Goal: Task Accomplishment & Management: Manage account settings

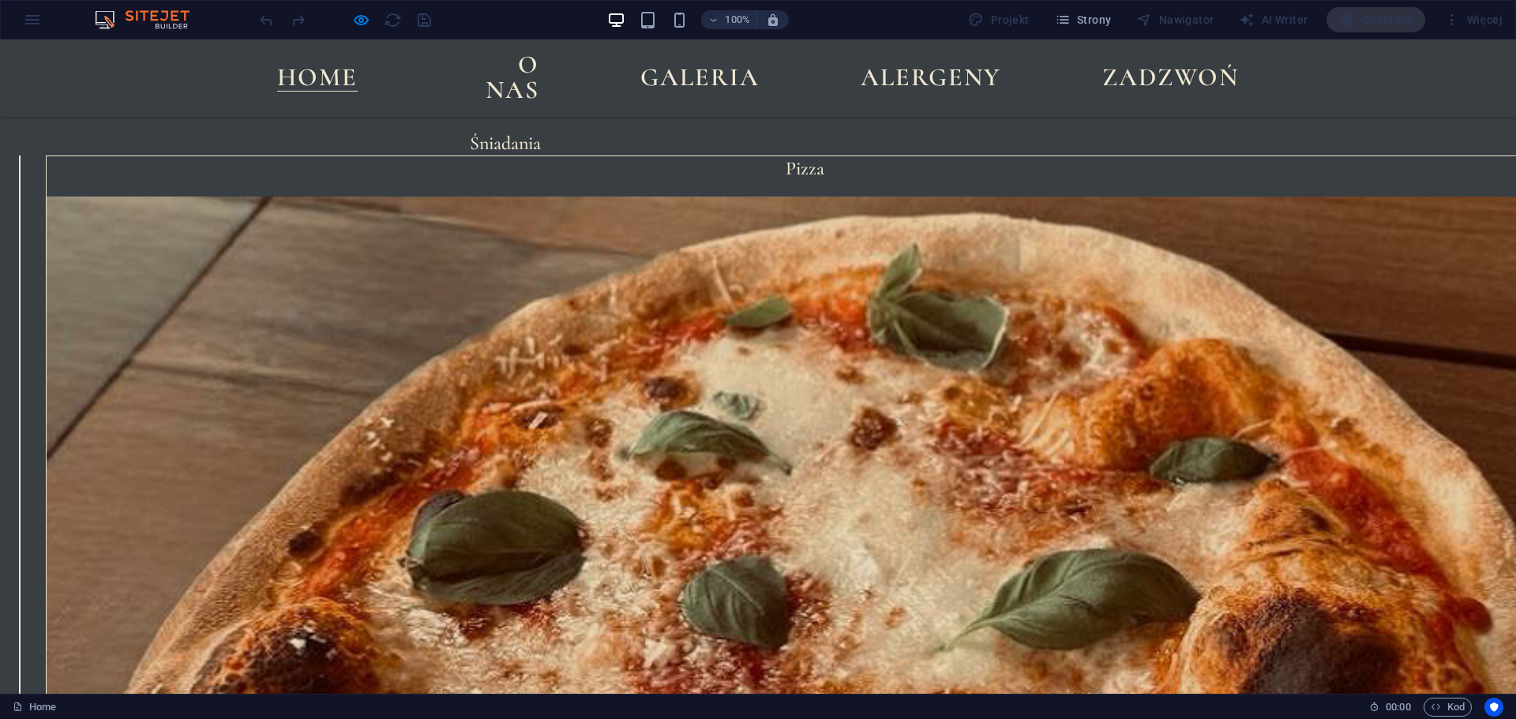
scroll to position [554, 0]
click at [20, 635] on link at bounding box center [20, 635] width 0 height 0
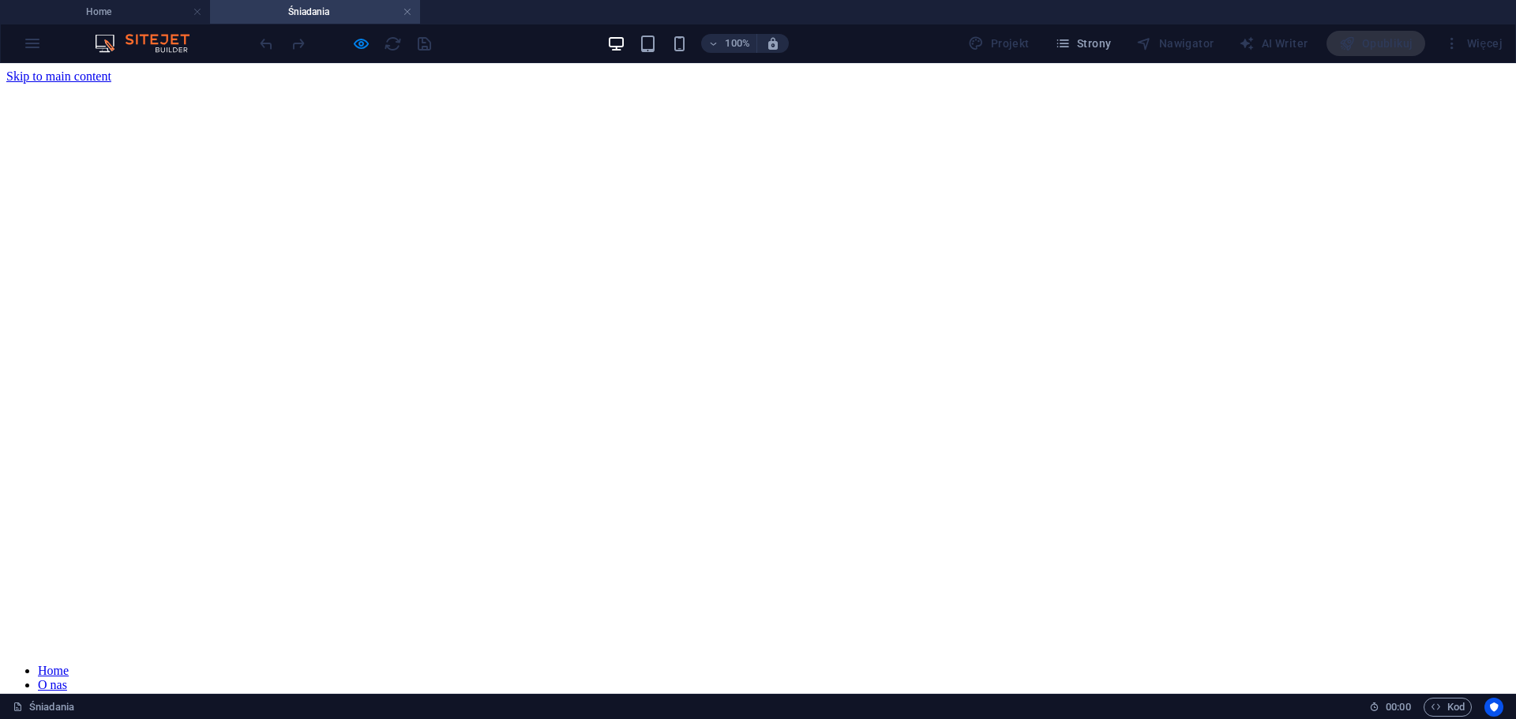
scroll to position [310, 0]
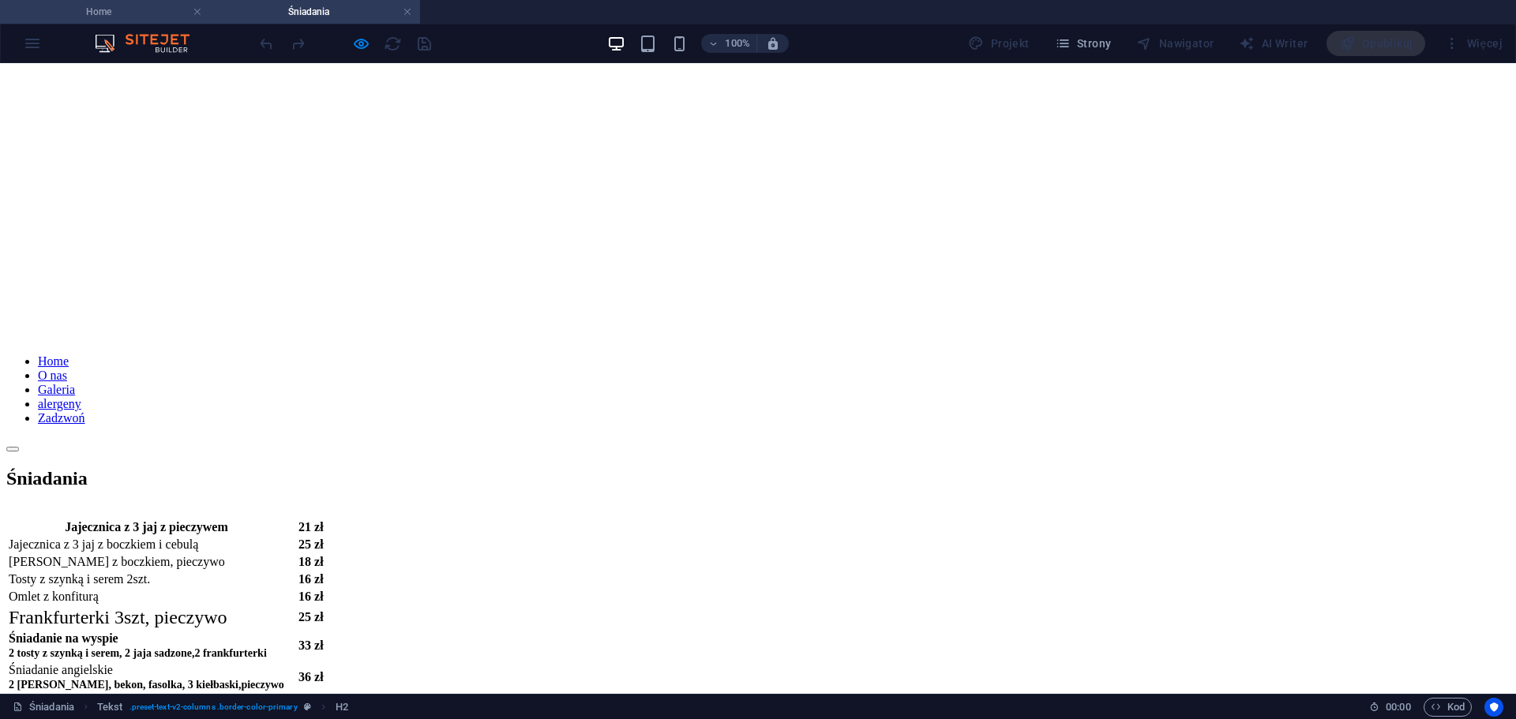
click at [115, 5] on h4 "Home" at bounding box center [105, 11] width 210 height 17
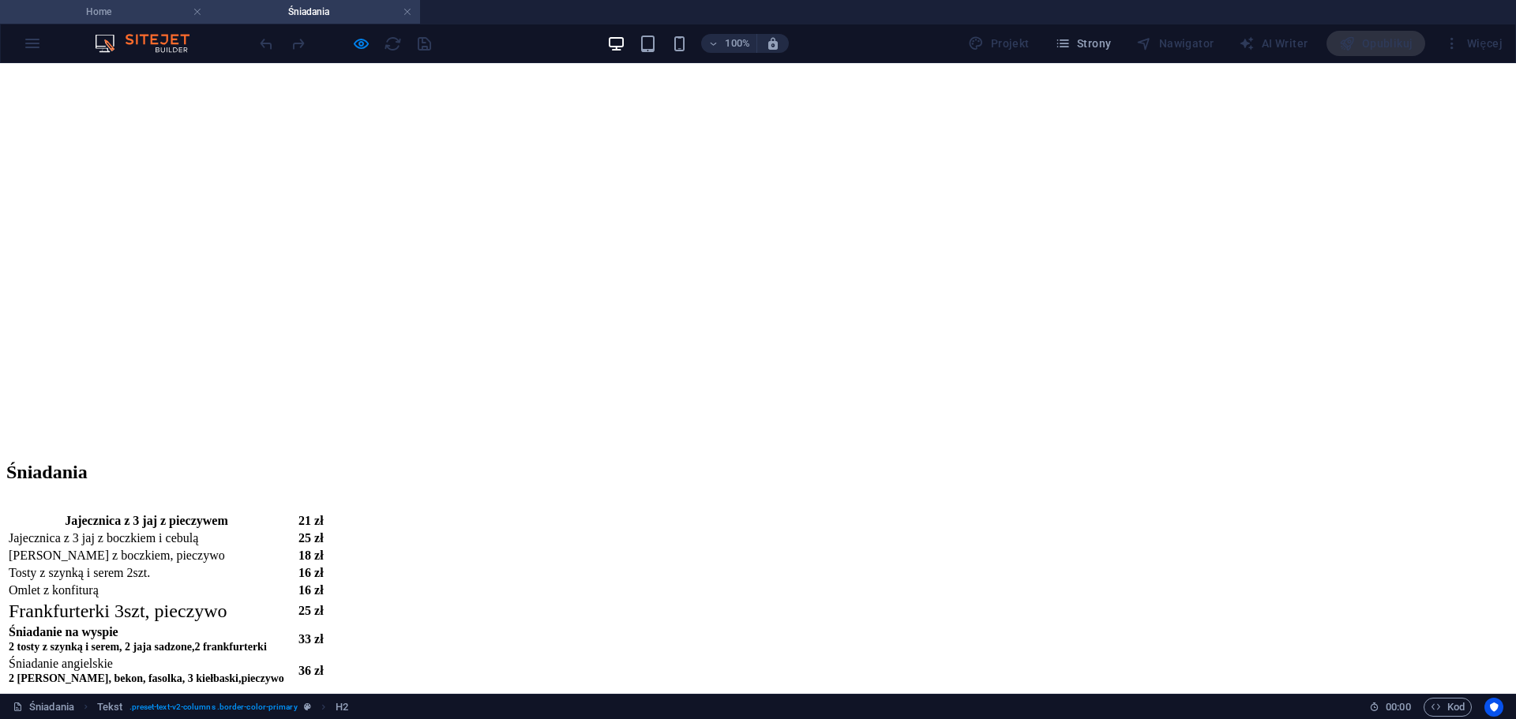
scroll to position [0, 0]
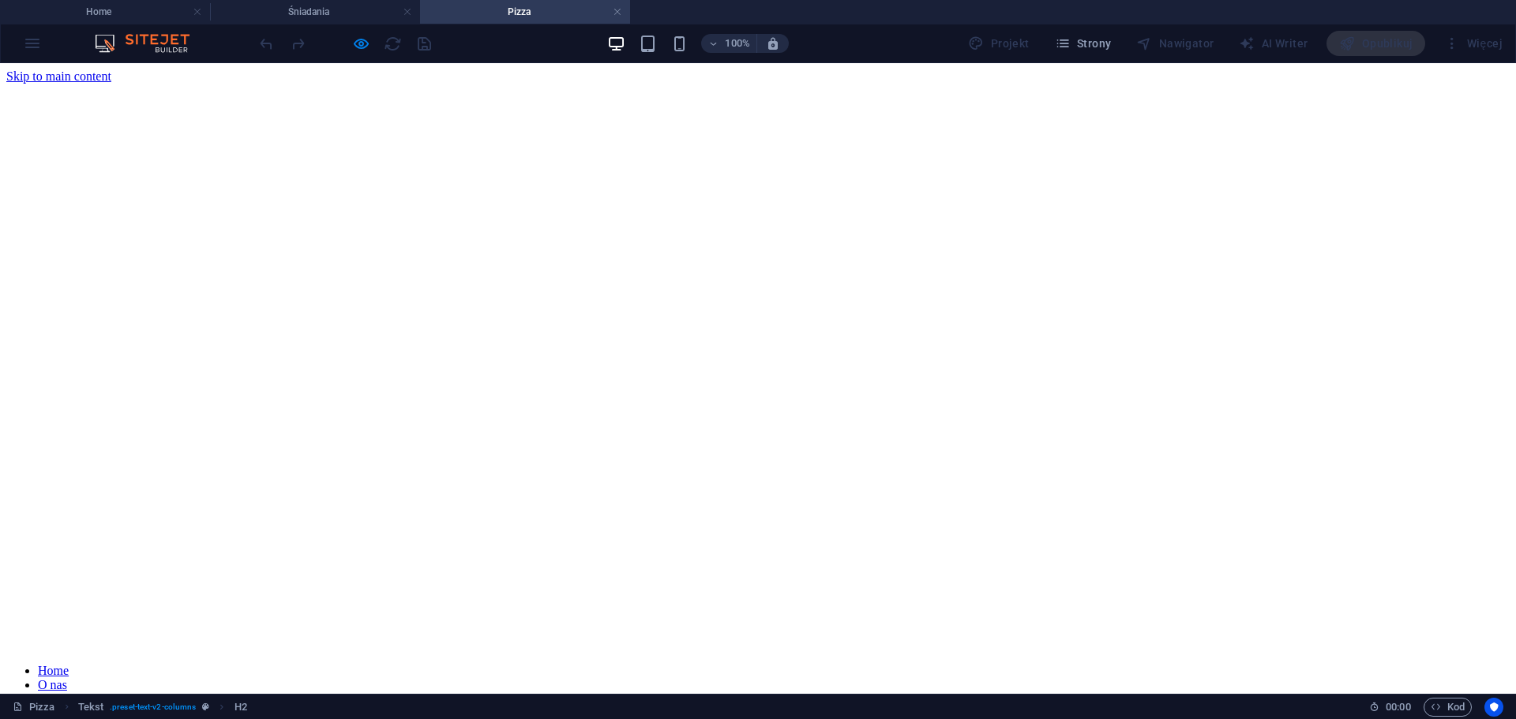
scroll to position [367, 0]
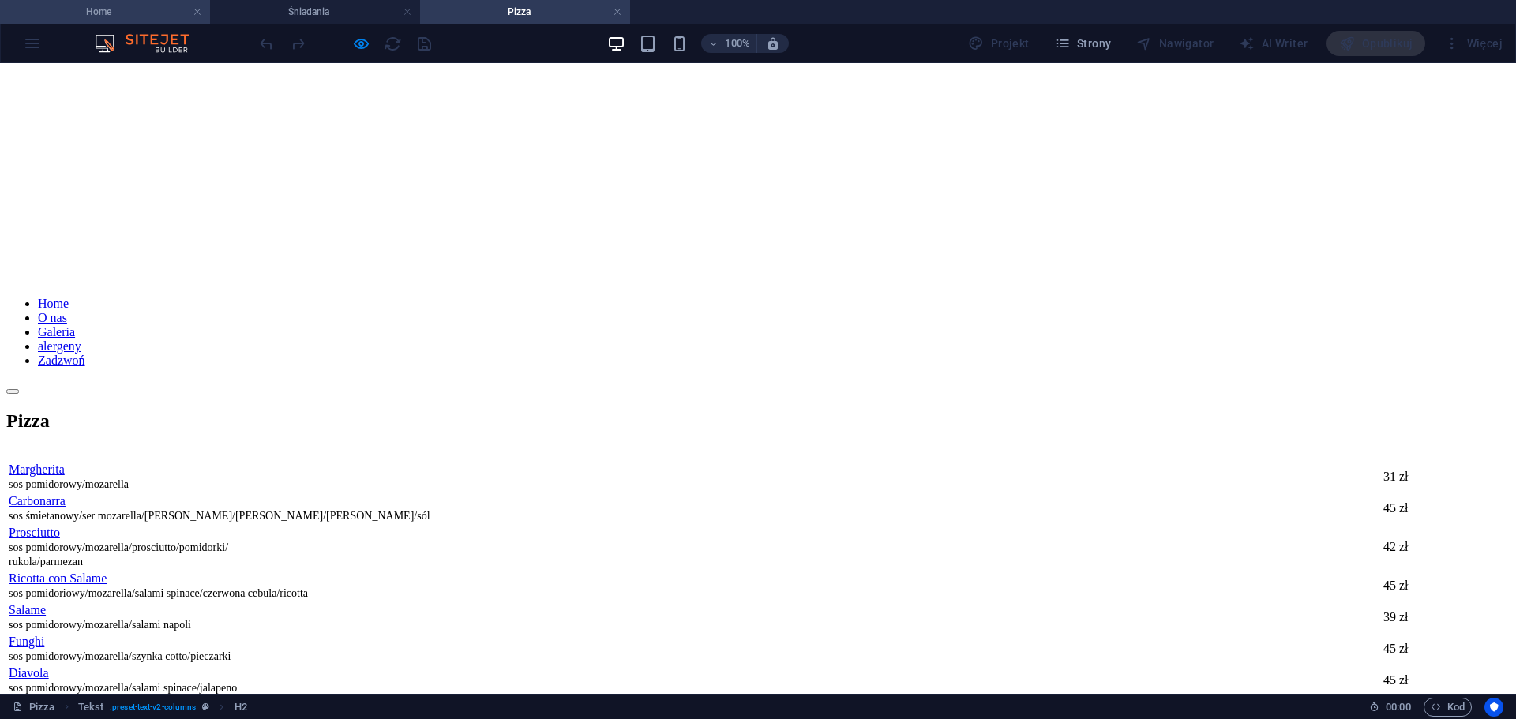
click at [107, 17] on h4 "Home" at bounding box center [105, 11] width 210 height 17
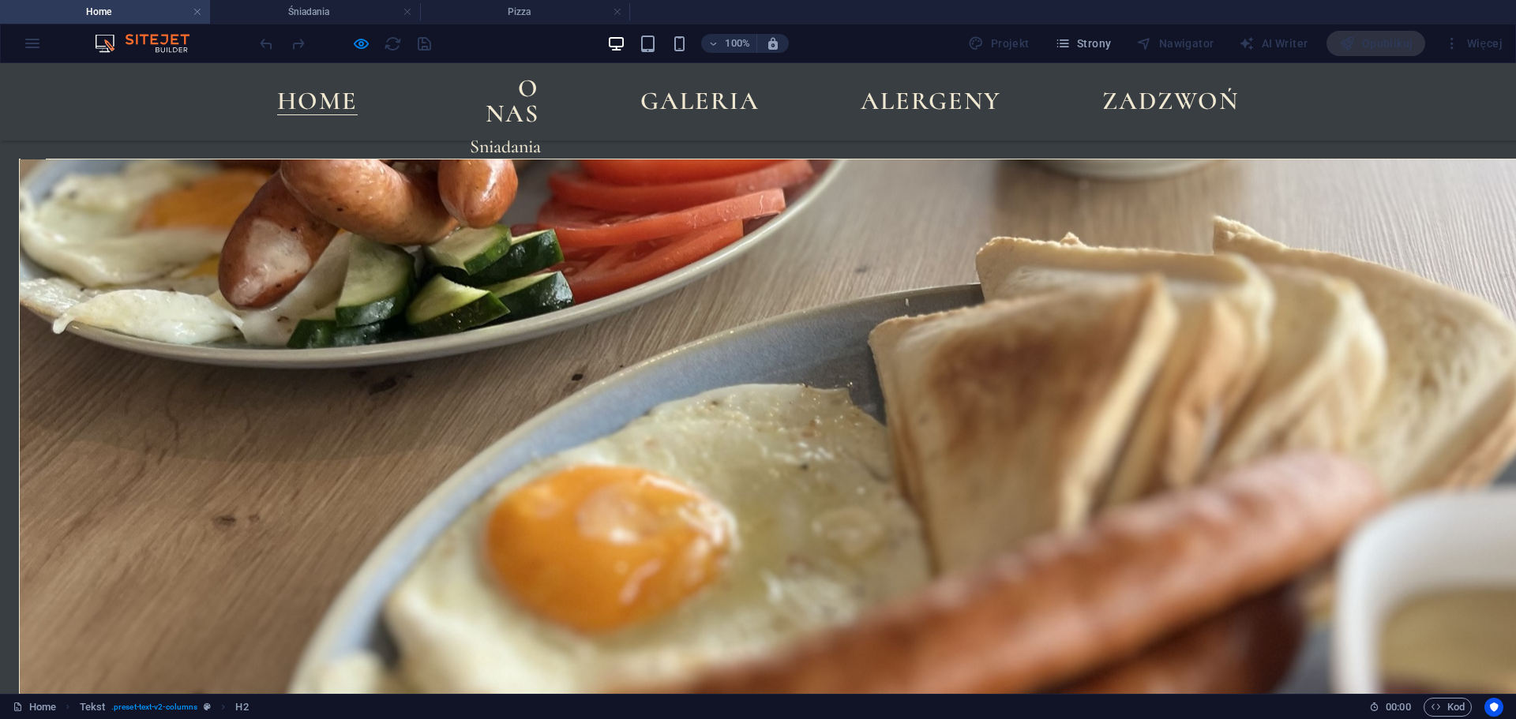
scroll to position [0, 0]
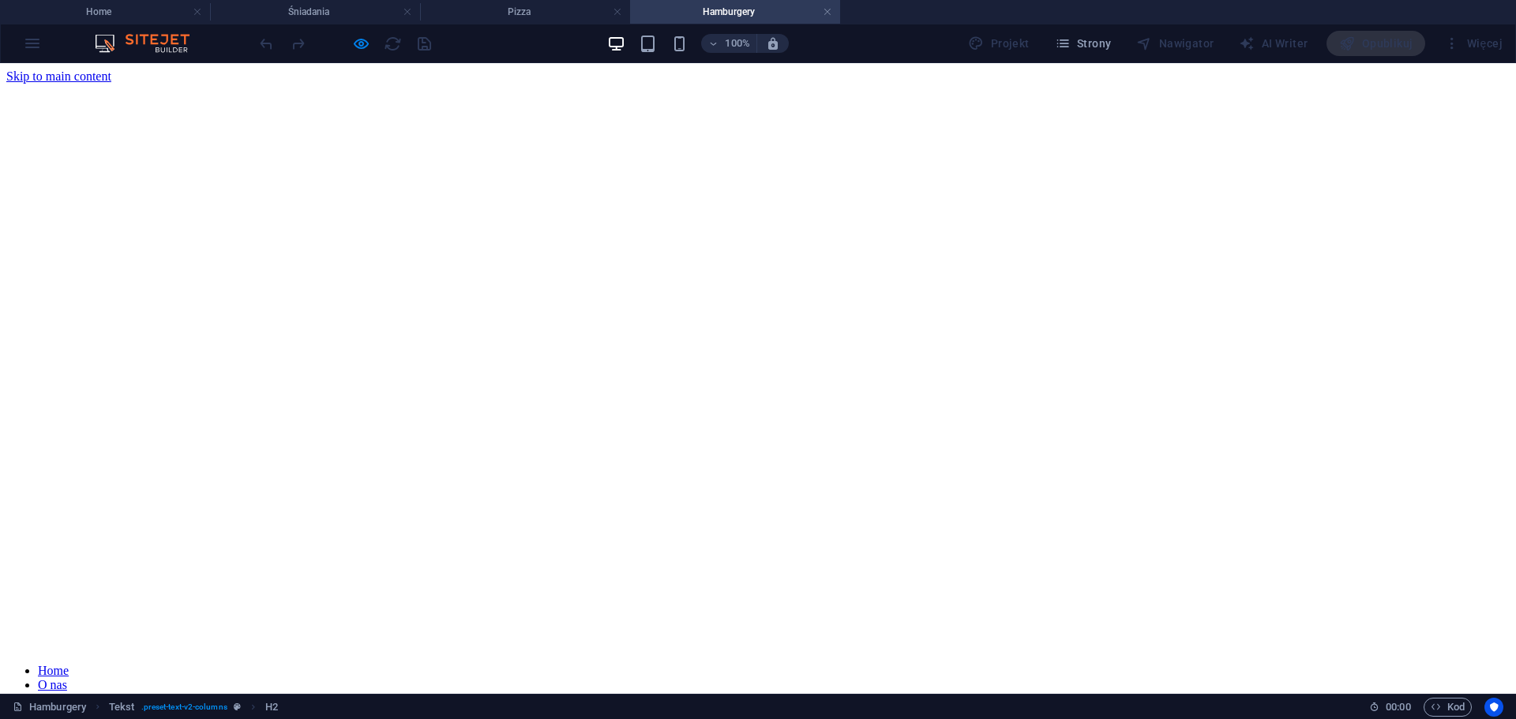
scroll to position [329, 0]
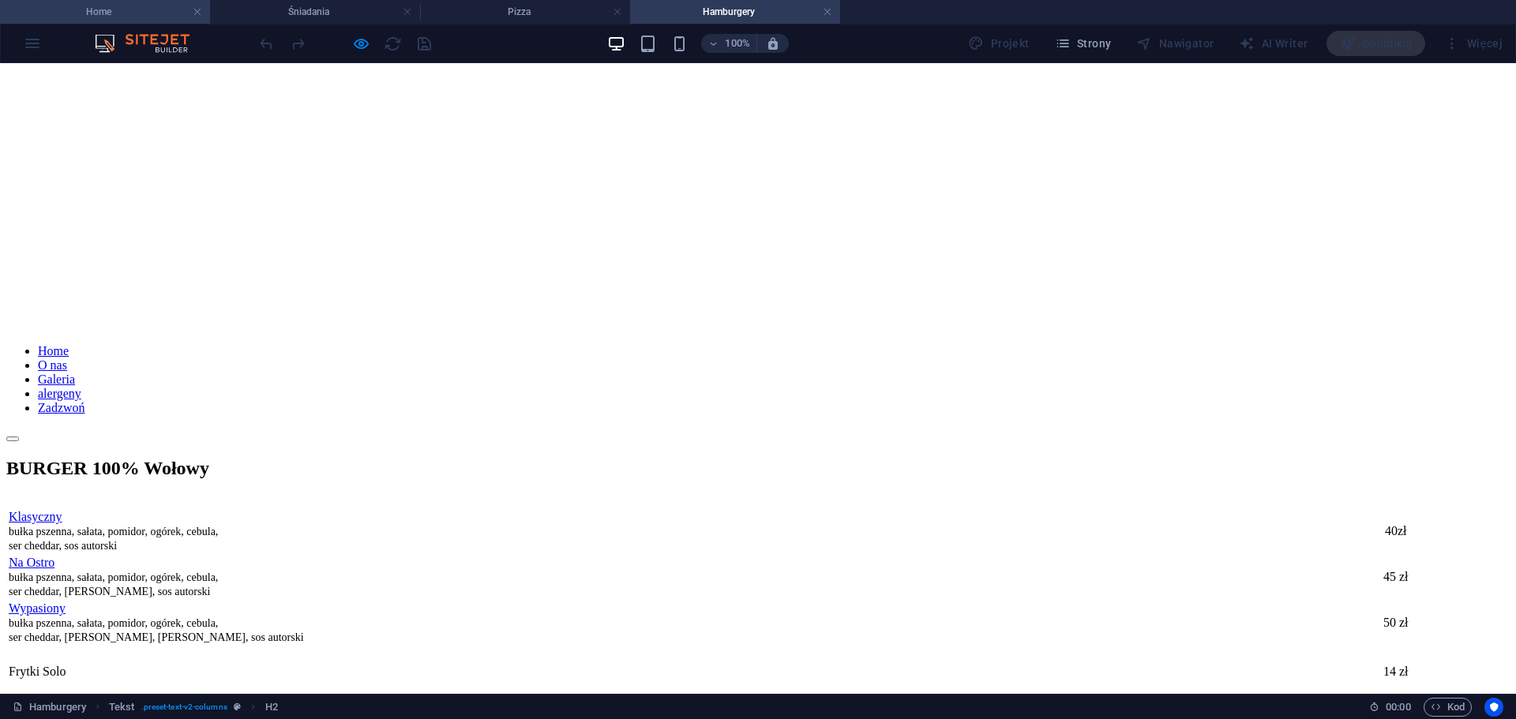
click at [132, 11] on h4 "Home" at bounding box center [105, 11] width 210 height 17
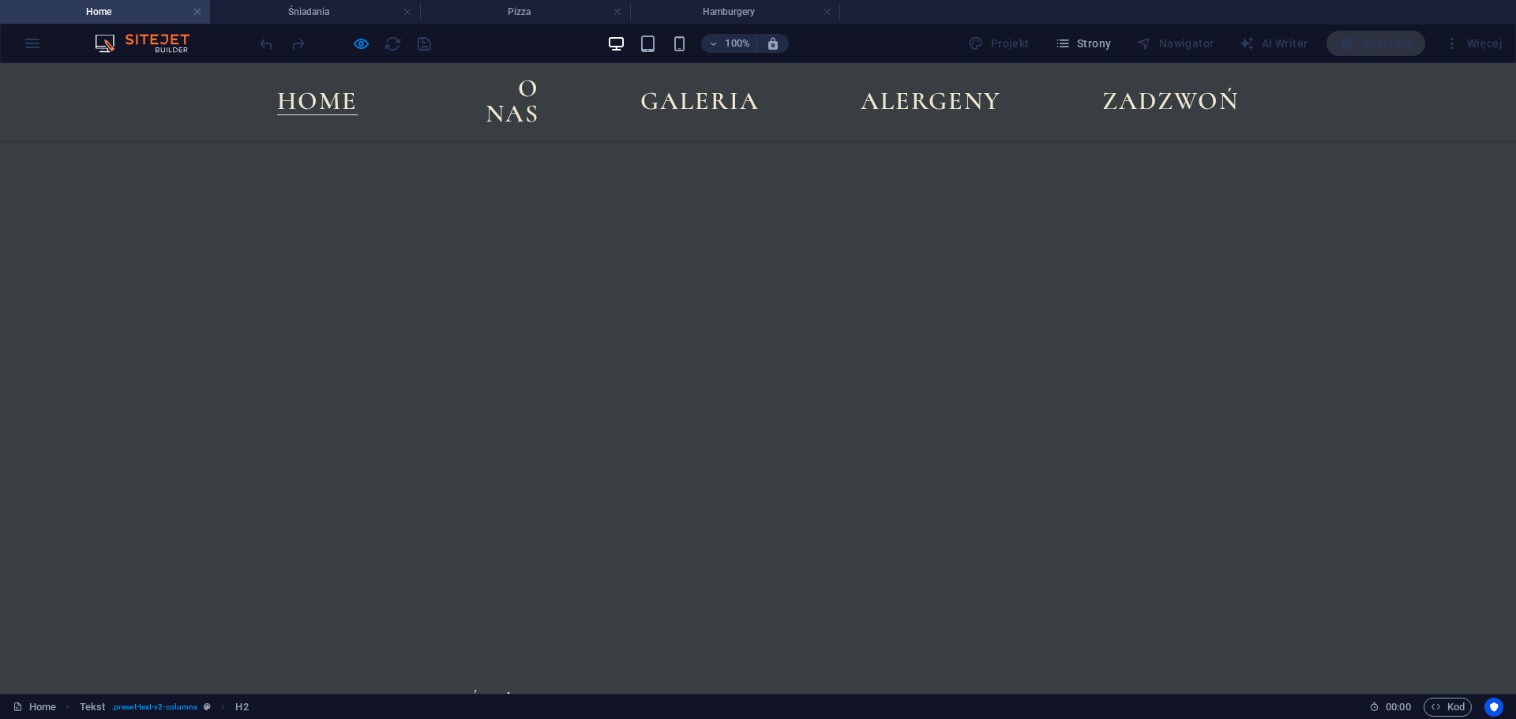
scroll to position [554, 0]
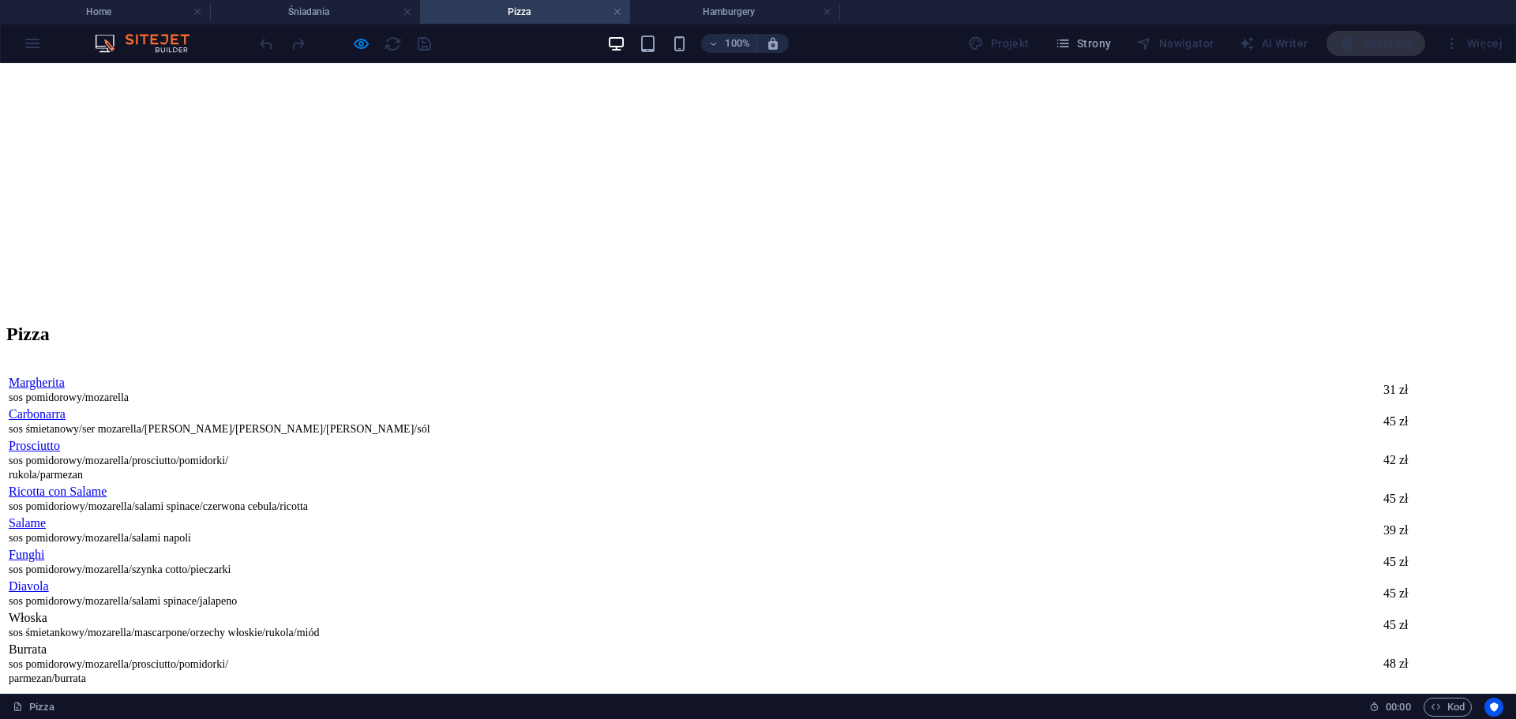
scroll to position [0, 0]
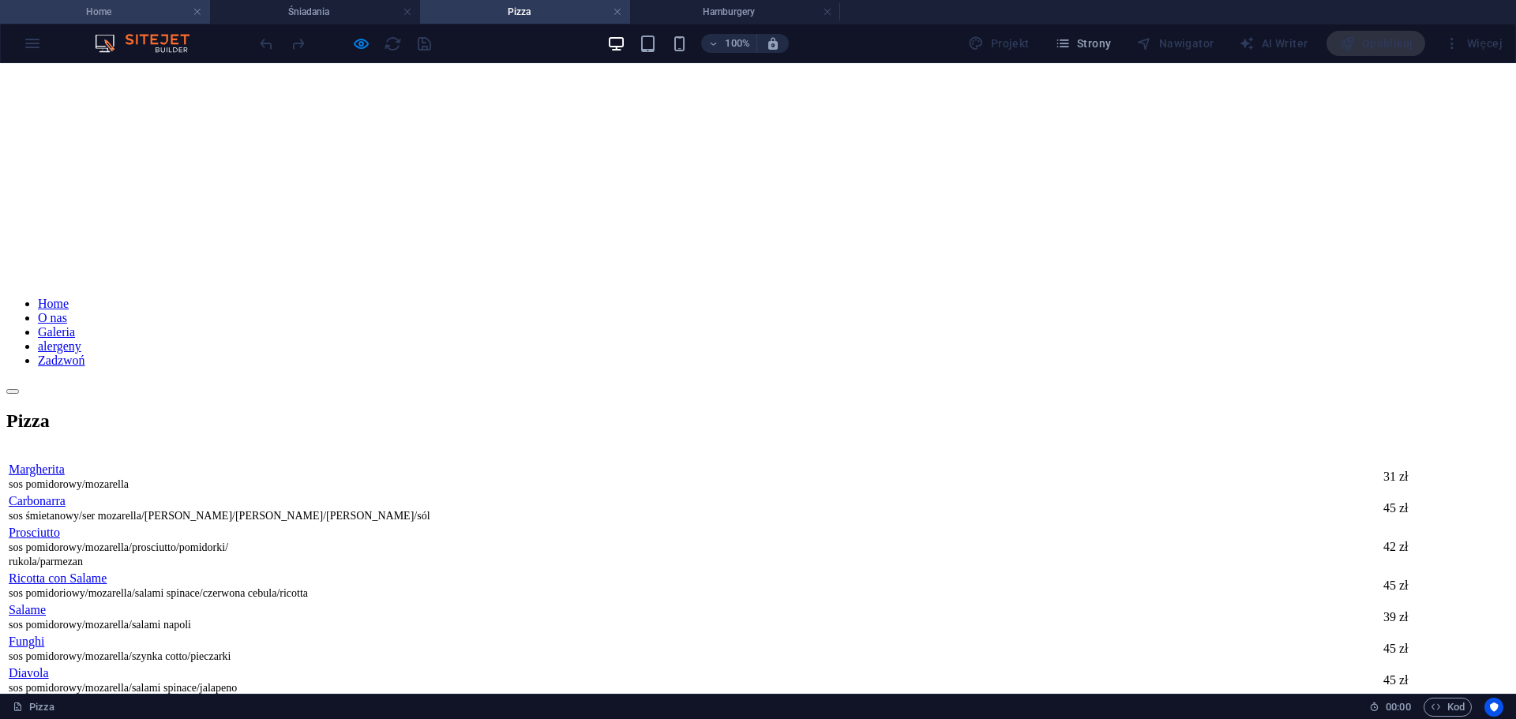
click at [169, 13] on h4 "Home" at bounding box center [105, 11] width 210 height 17
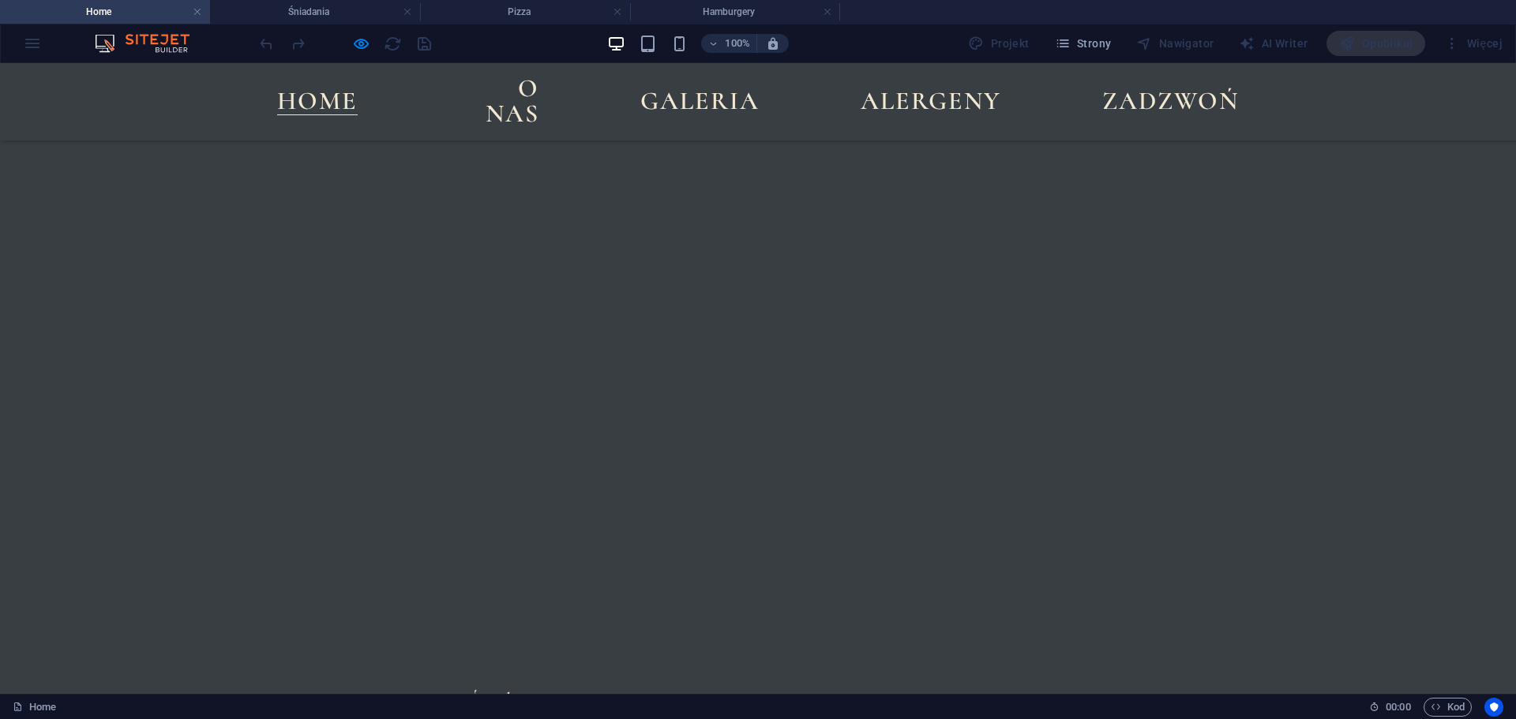
scroll to position [554, 0]
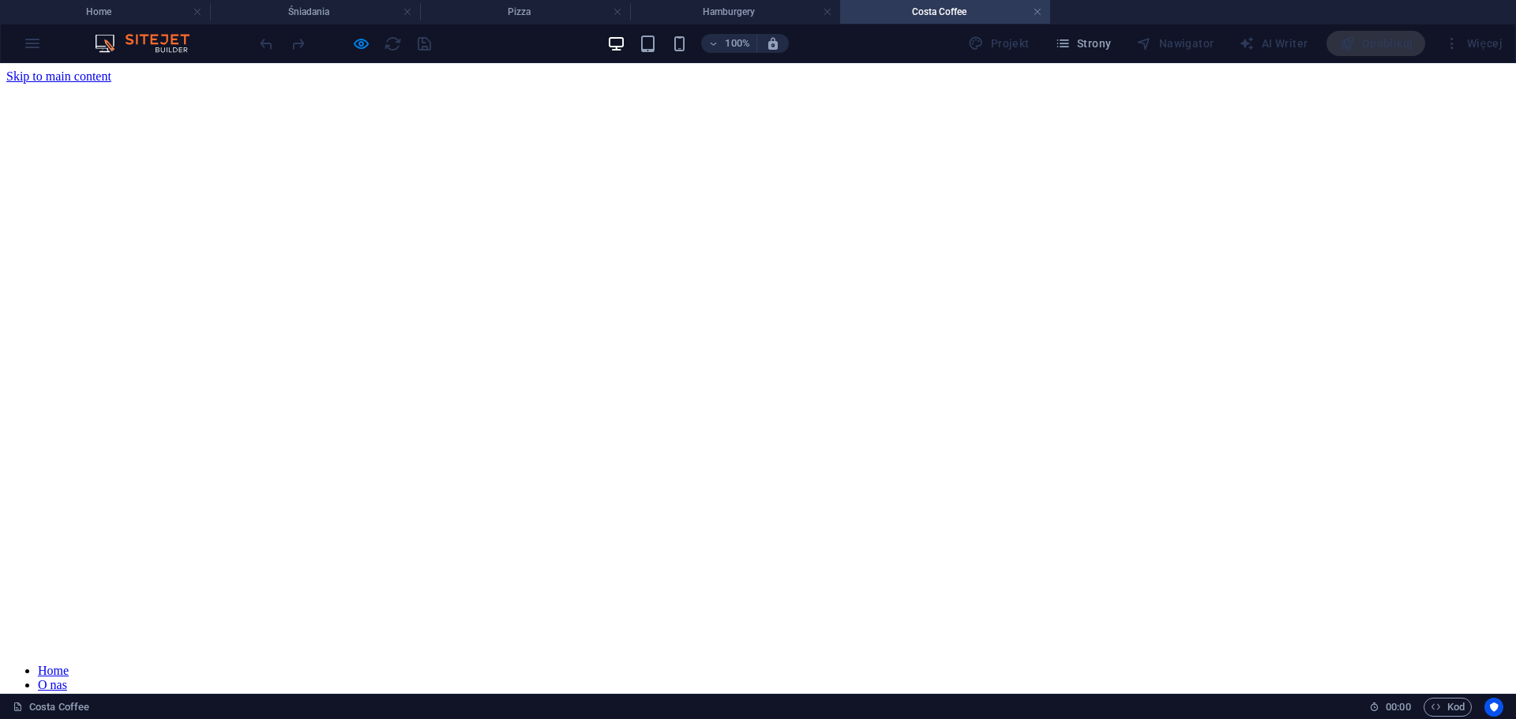
scroll to position [308, 0]
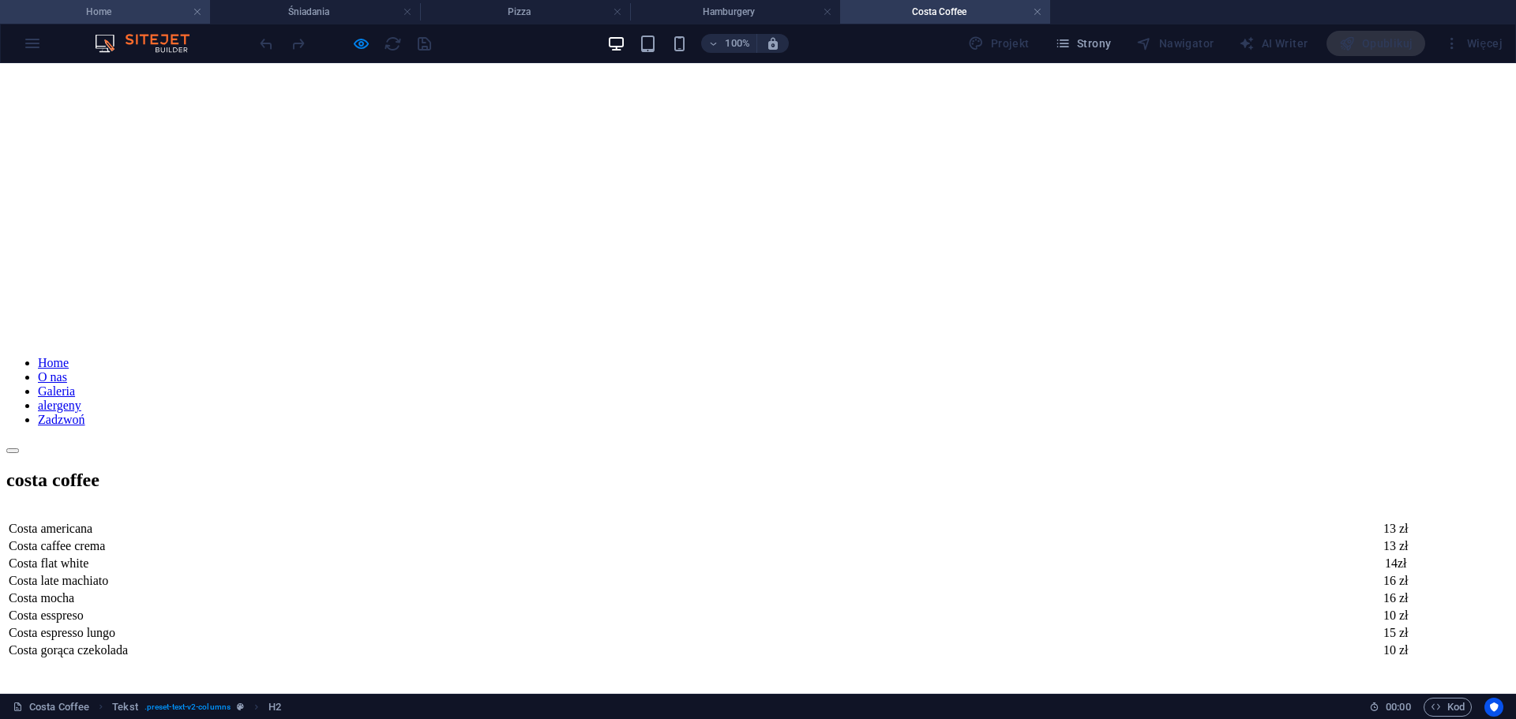
click at [77, 10] on h4 "Home" at bounding box center [105, 11] width 210 height 17
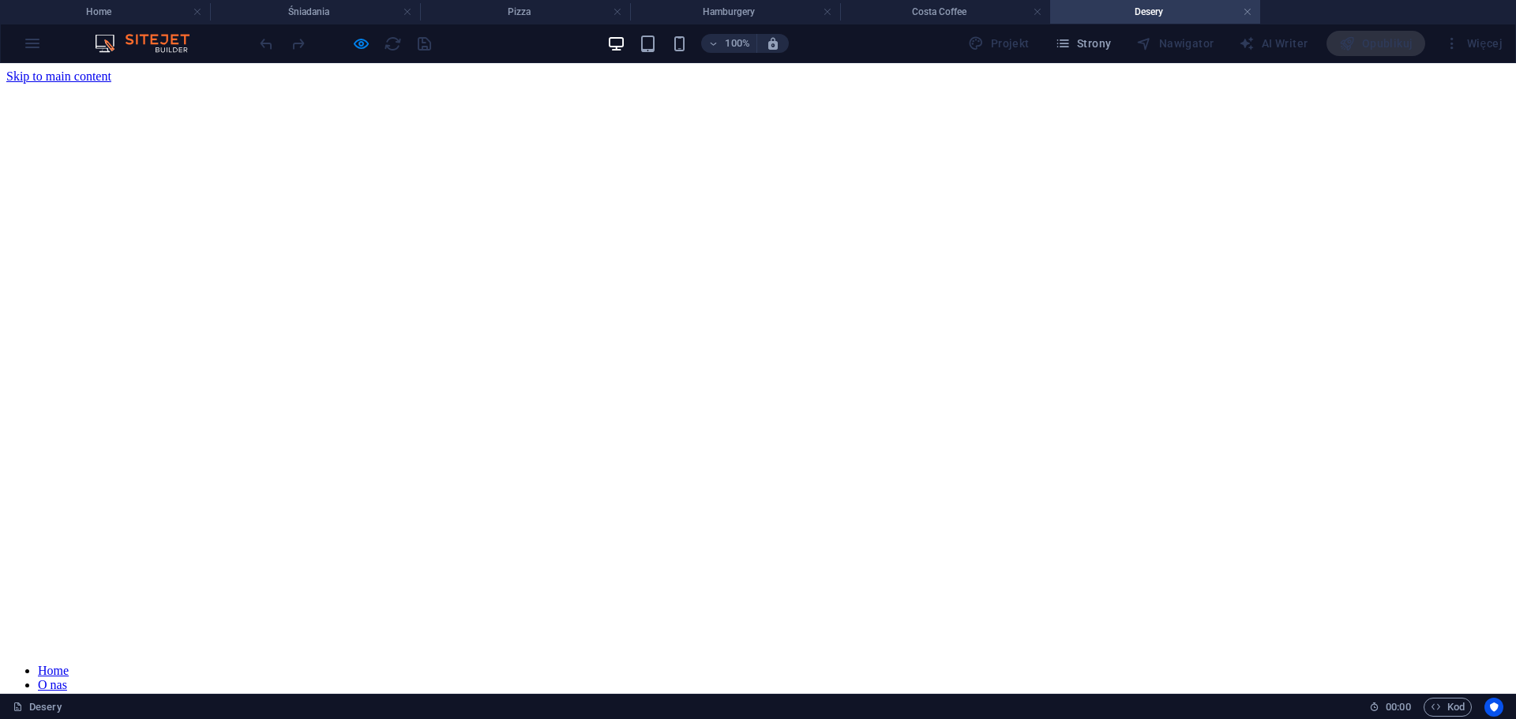
scroll to position [257, 0]
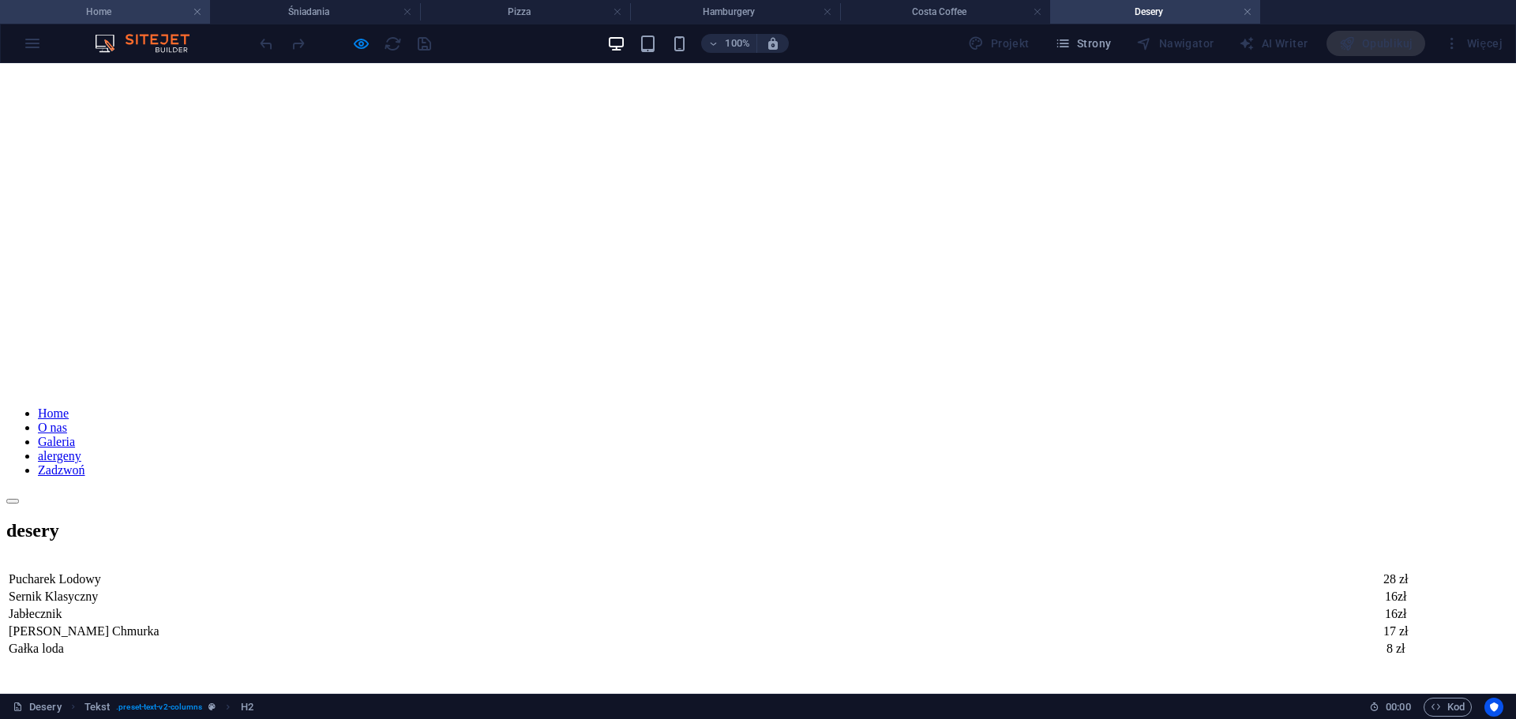
click at [125, 13] on h4 "Home" at bounding box center [105, 11] width 210 height 17
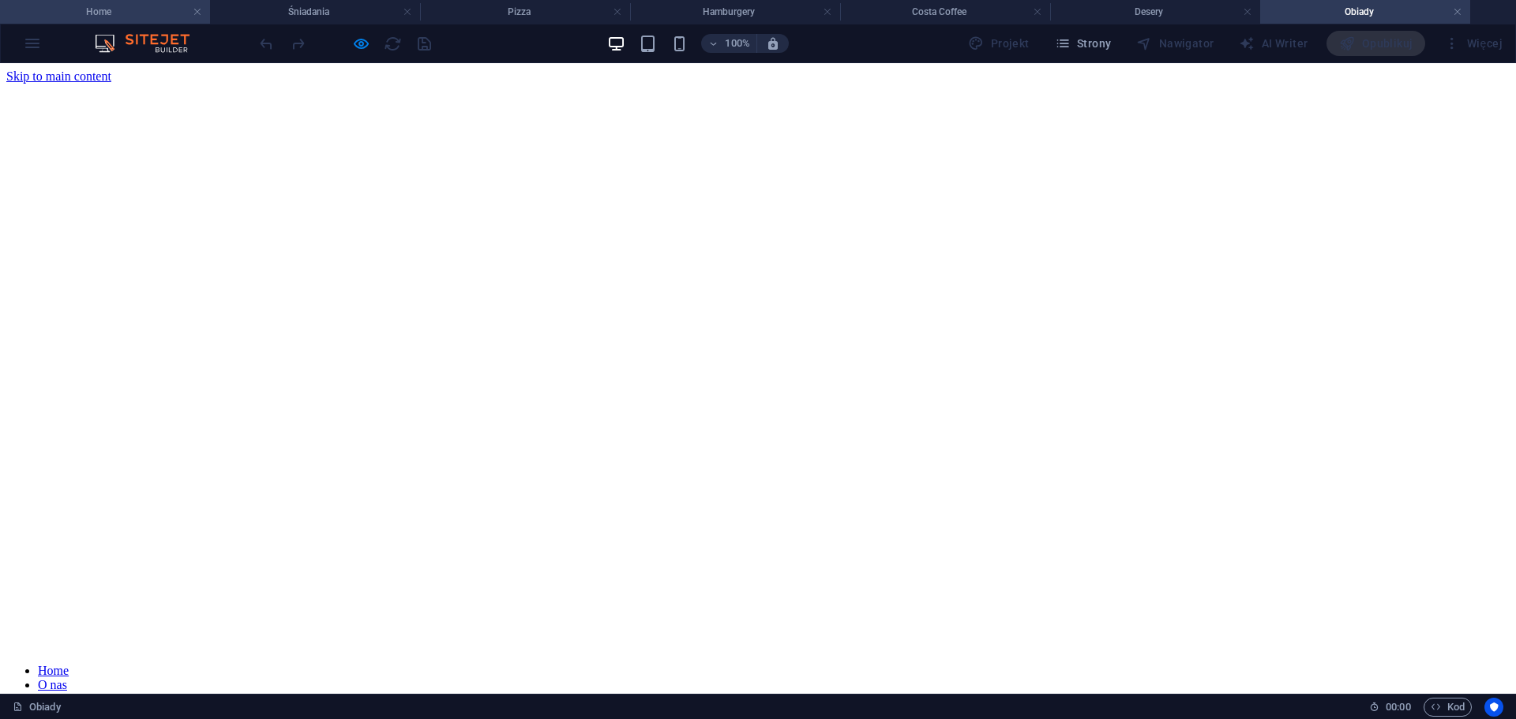
click at [104, 13] on h4 "Home" at bounding box center [105, 11] width 210 height 17
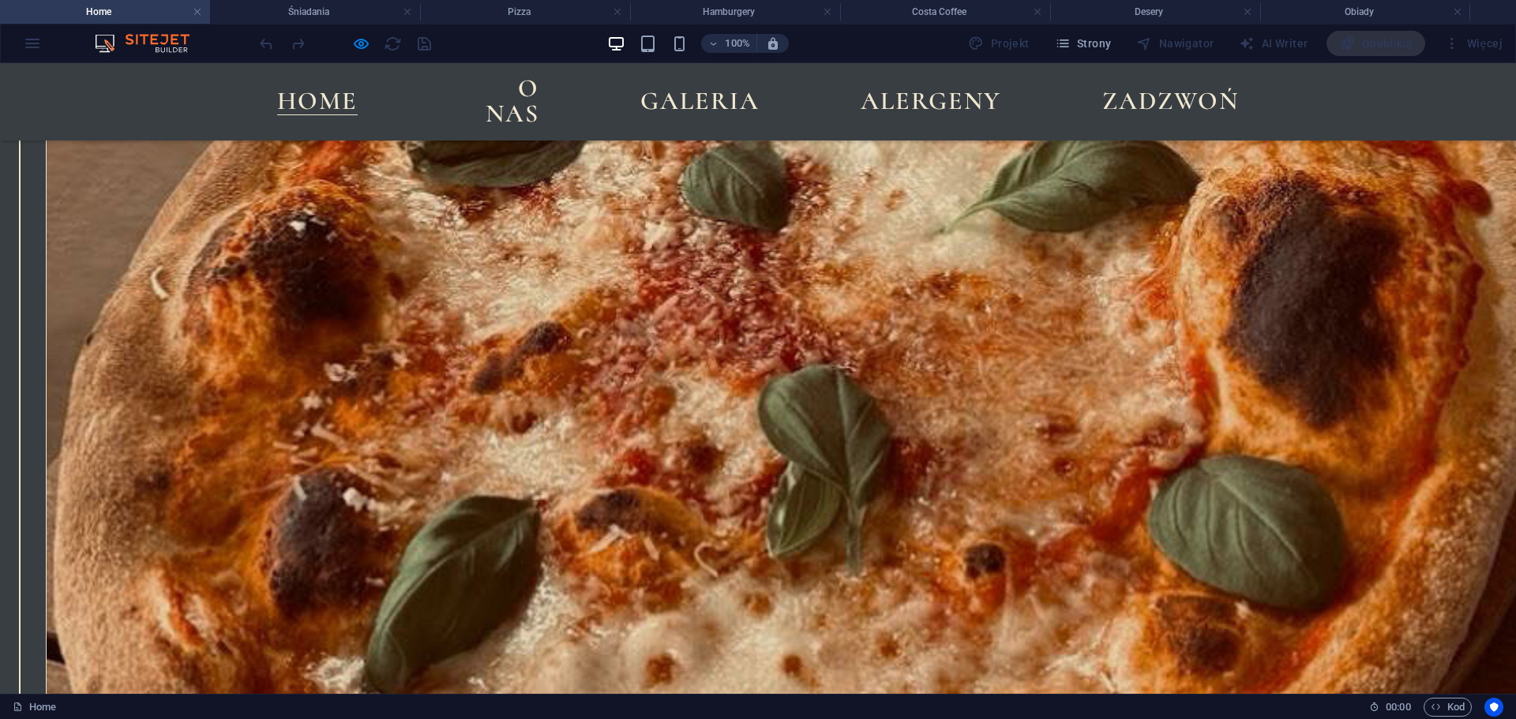
click at [20, 216] on link at bounding box center [20, 216] width 0 height 0
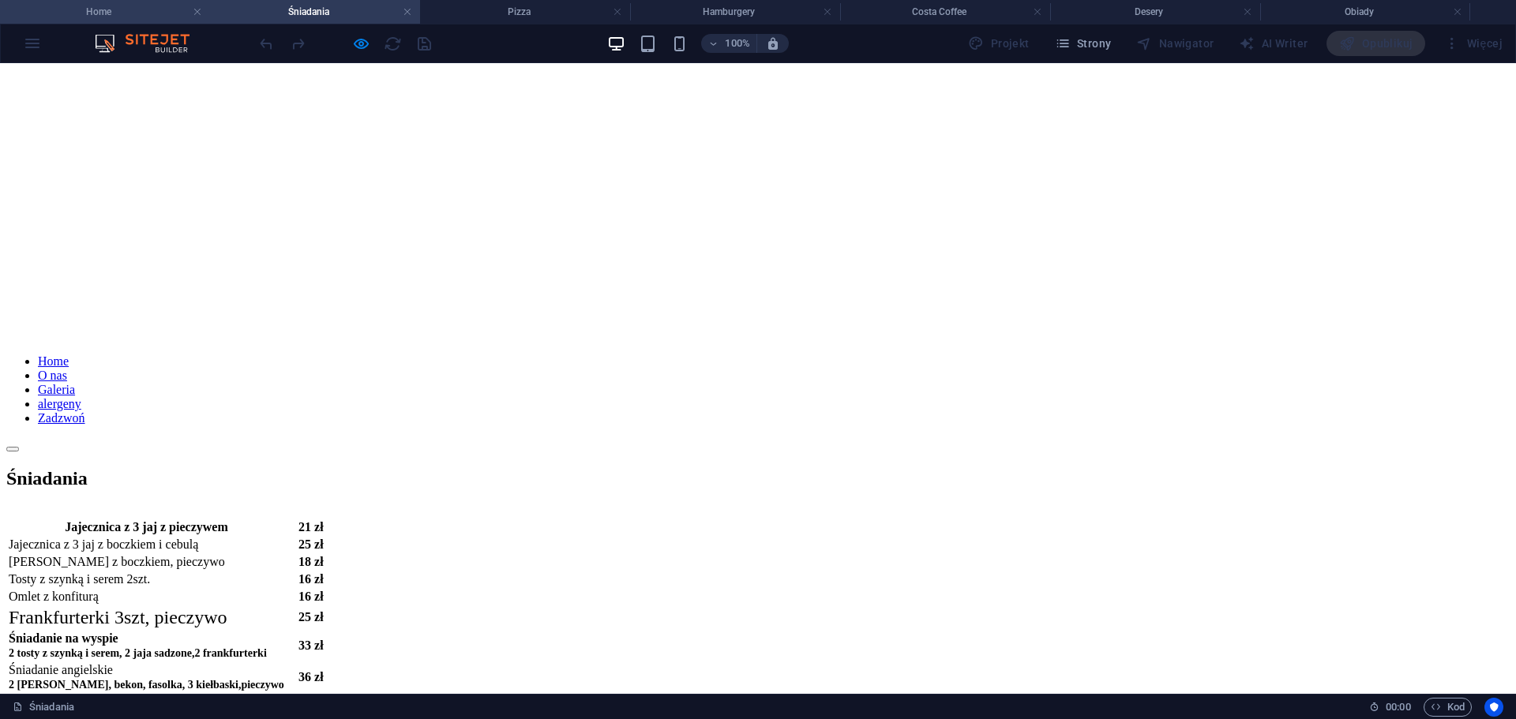
click at [111, 14] on h4 "Home" at bounding box center [105, 11] width 210 height 17
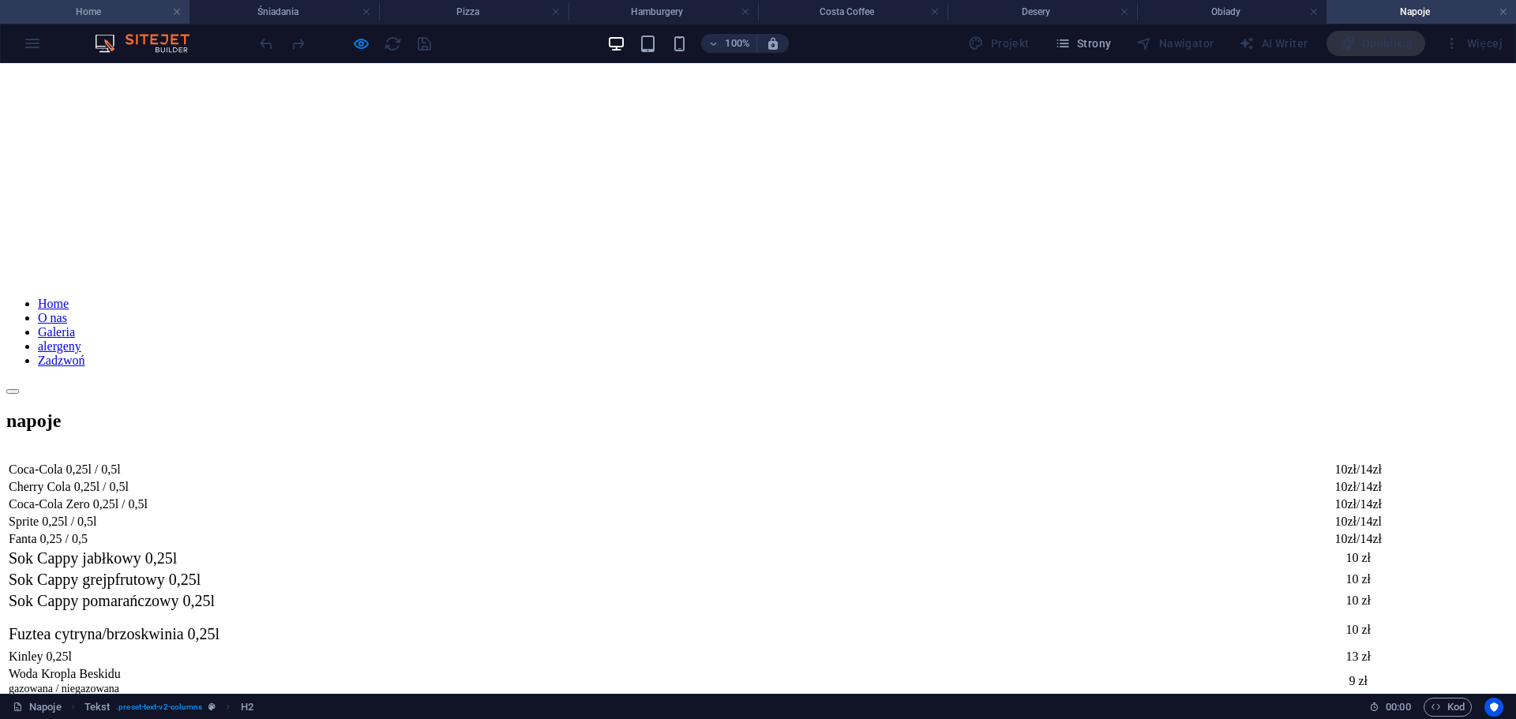
click at [81, 8] on h4 "Home" at bounding box center [95, 11] width 190 height 17
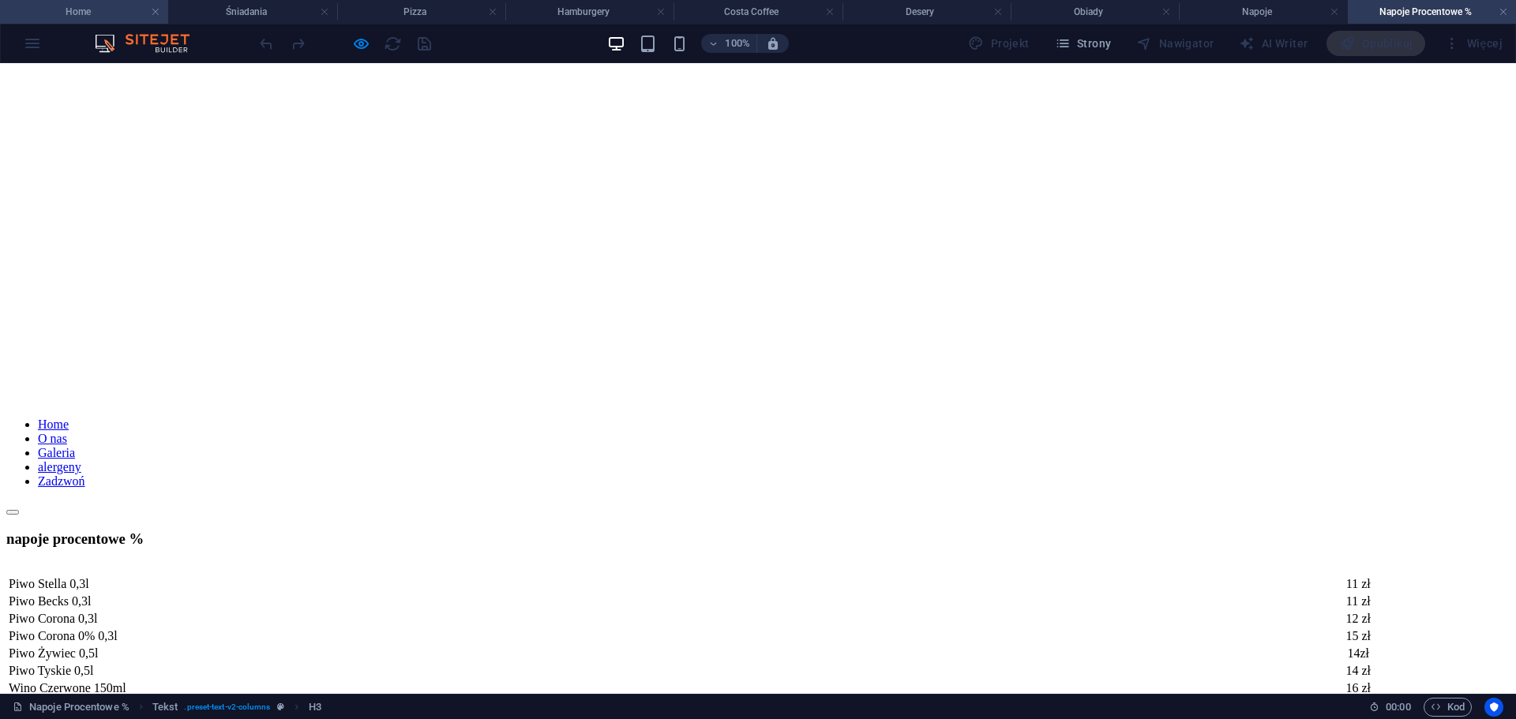
click at [91, 10] on h4 "Home" at bounding box center [84, 11] width 168 height 17
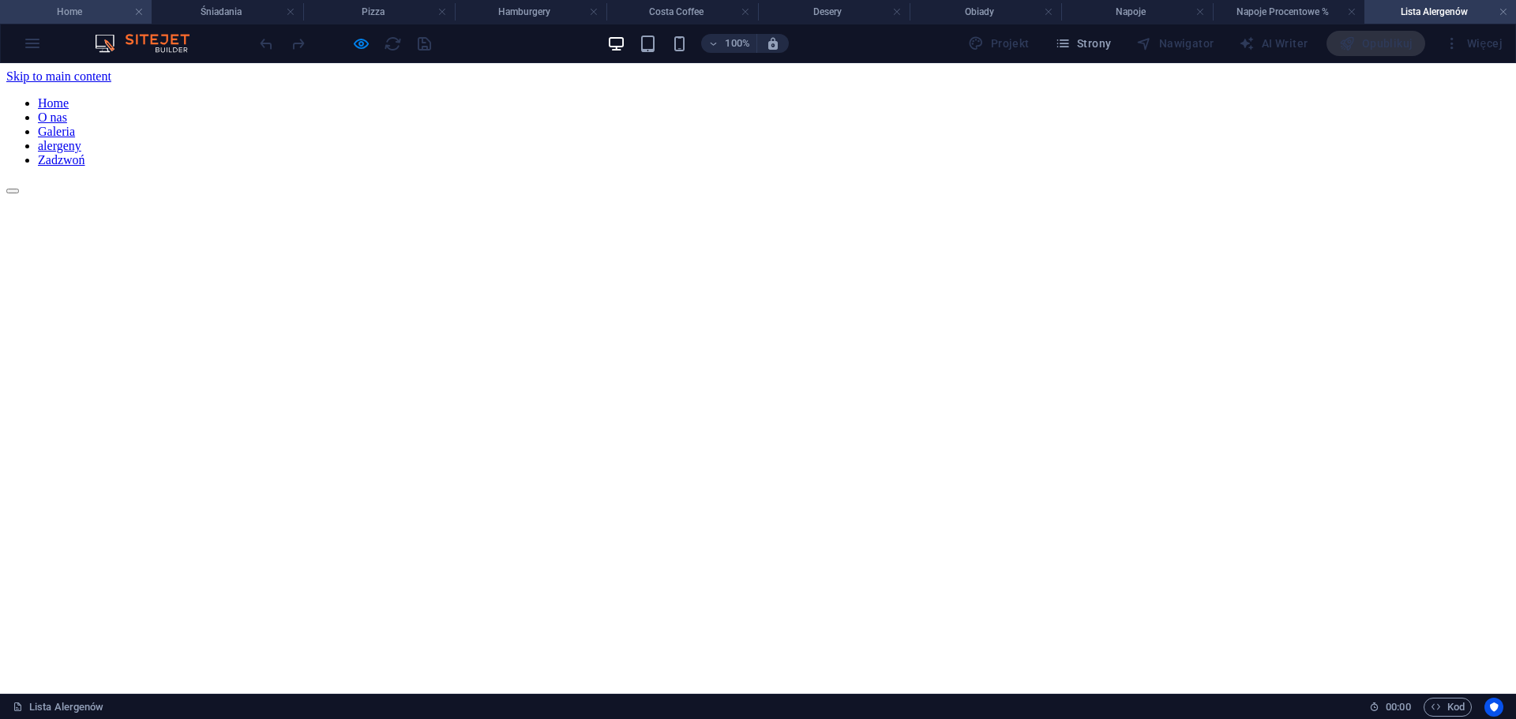
click at [75, 15] on h4 "Home" at bounding box center [76, 11] width 152 height 17
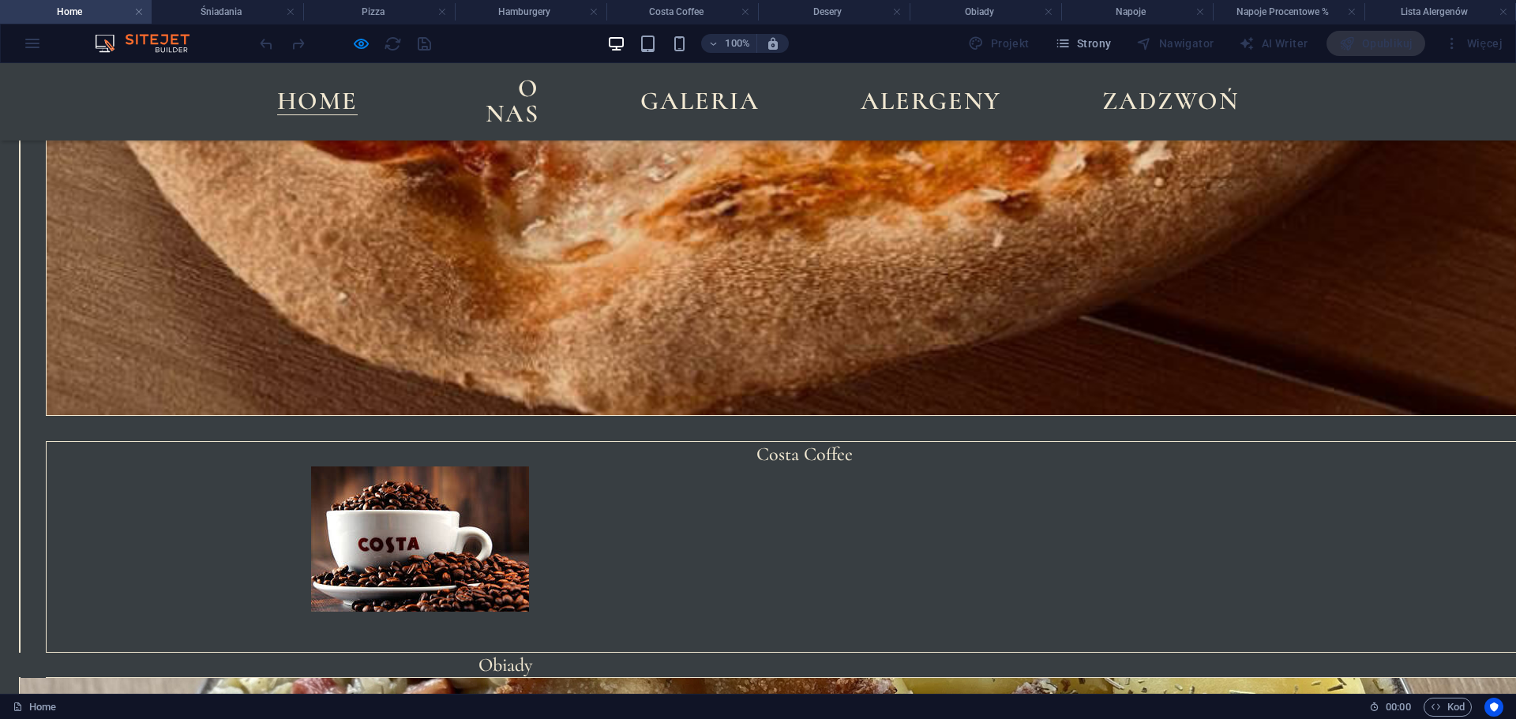
scroll to position [1614, 0]
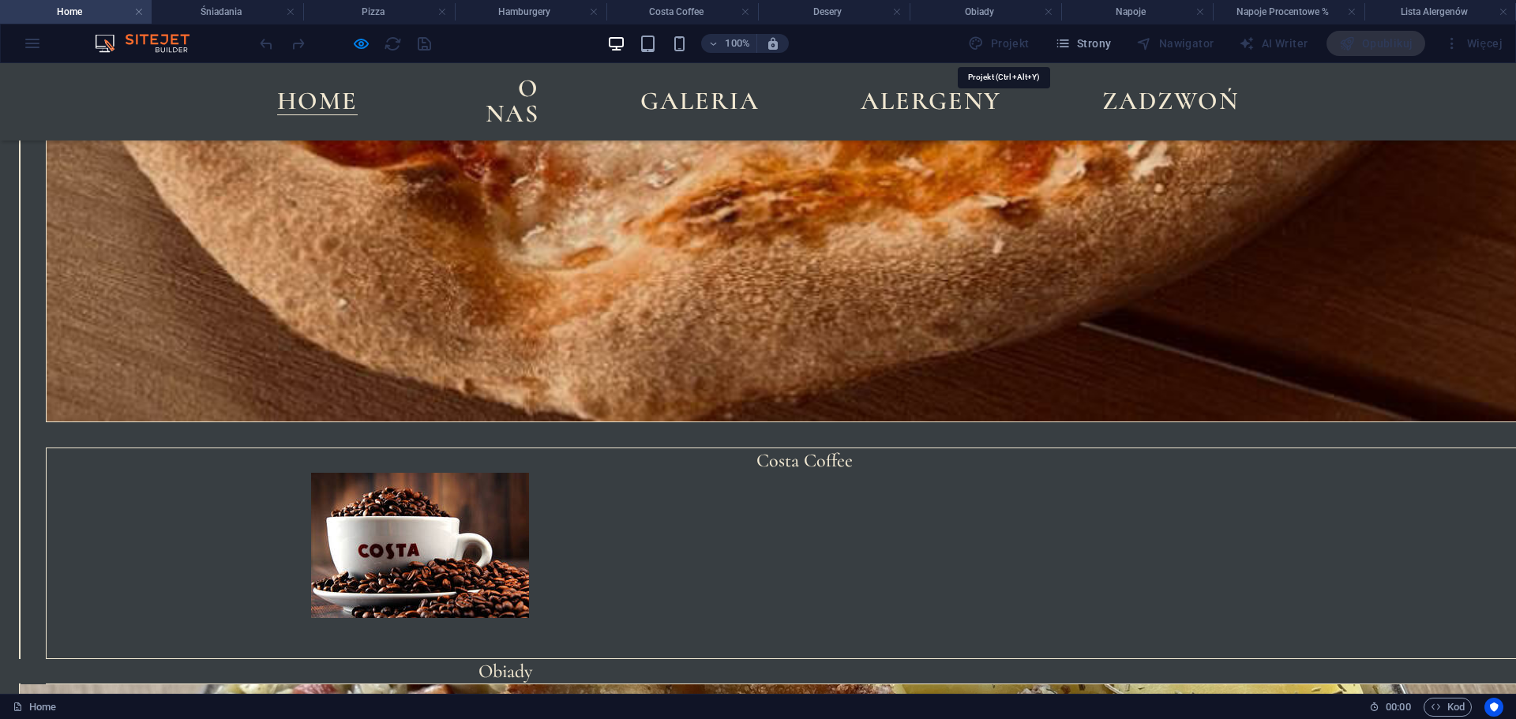
click at [1021, 42] on div "Projekt" at bounding box center [998, 43] width 73 height 25
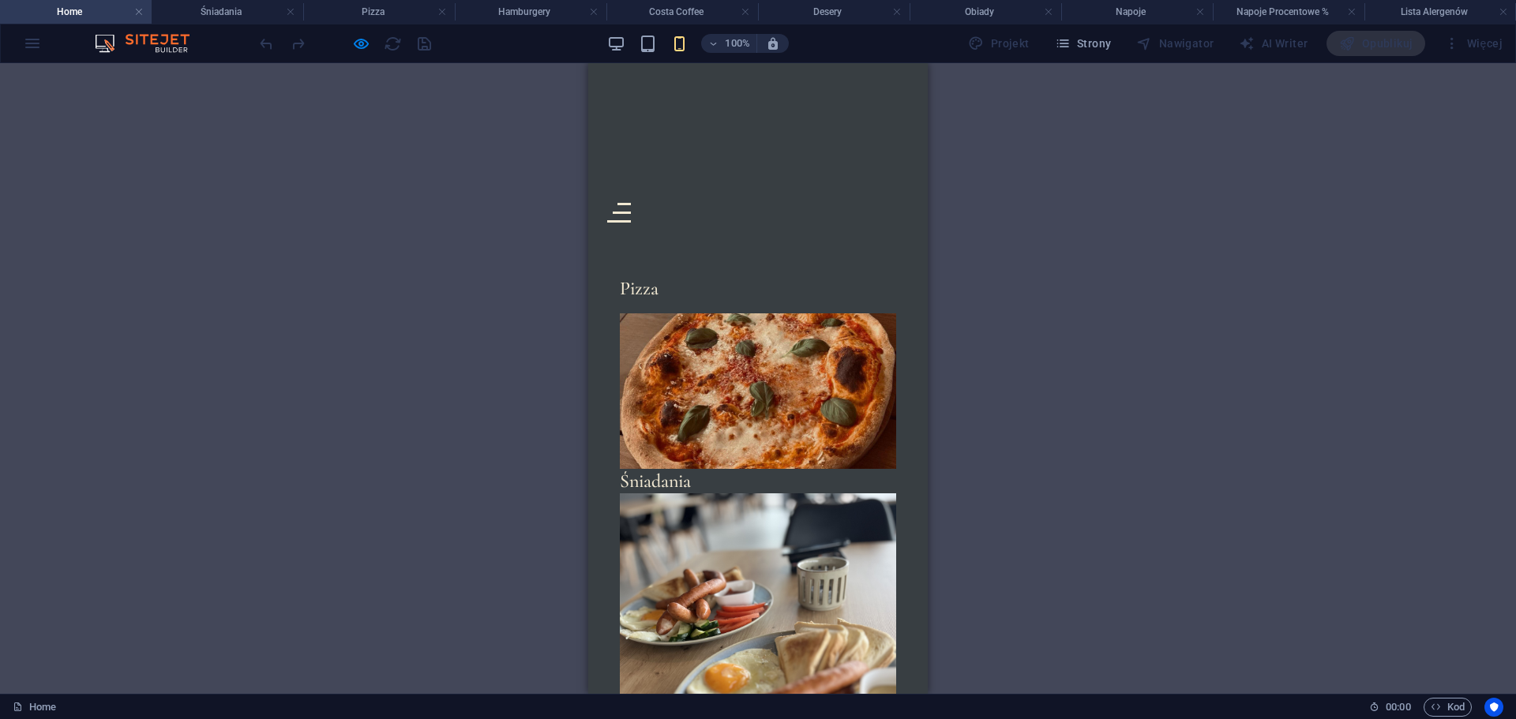
scroll to position [0, 0]
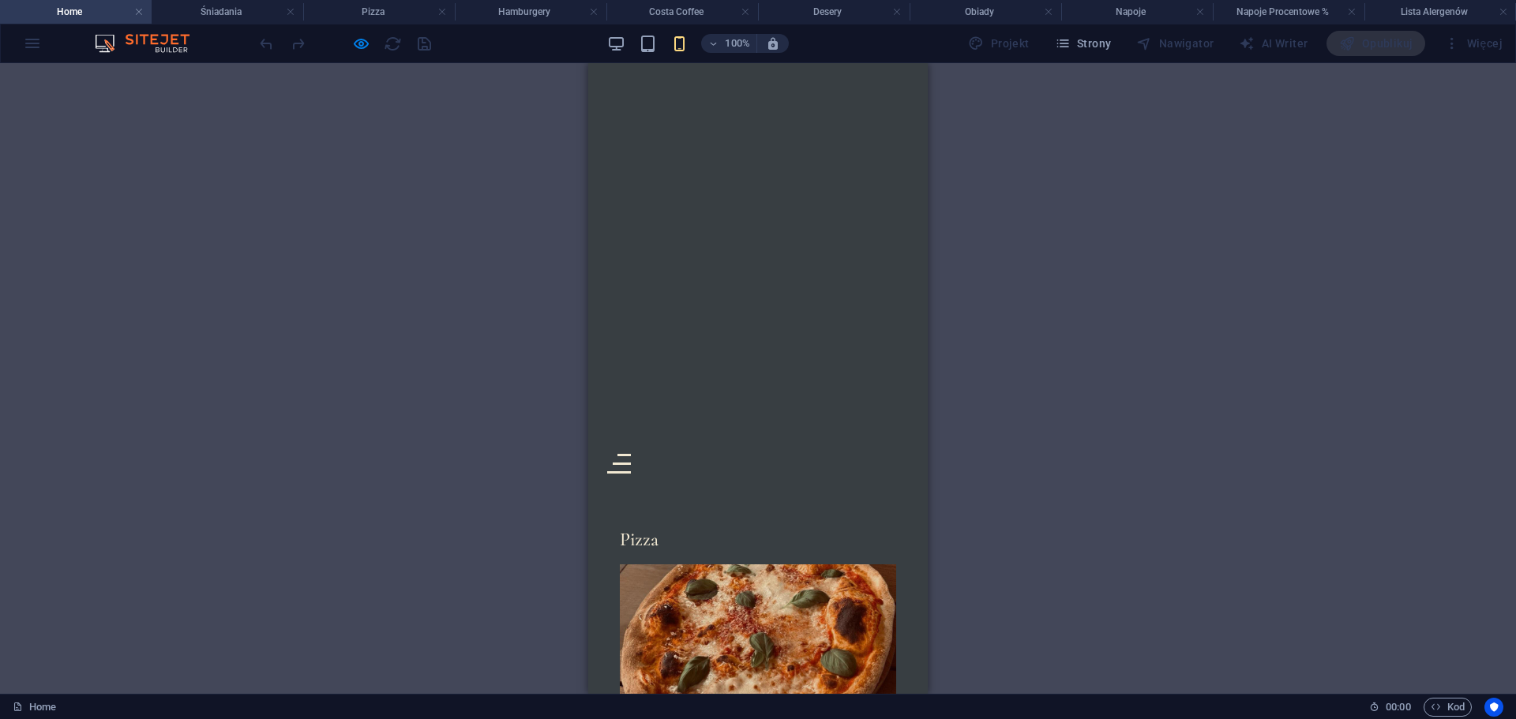
click at [631, 454] on div at bounding box center [619, 464] width 24 height 20
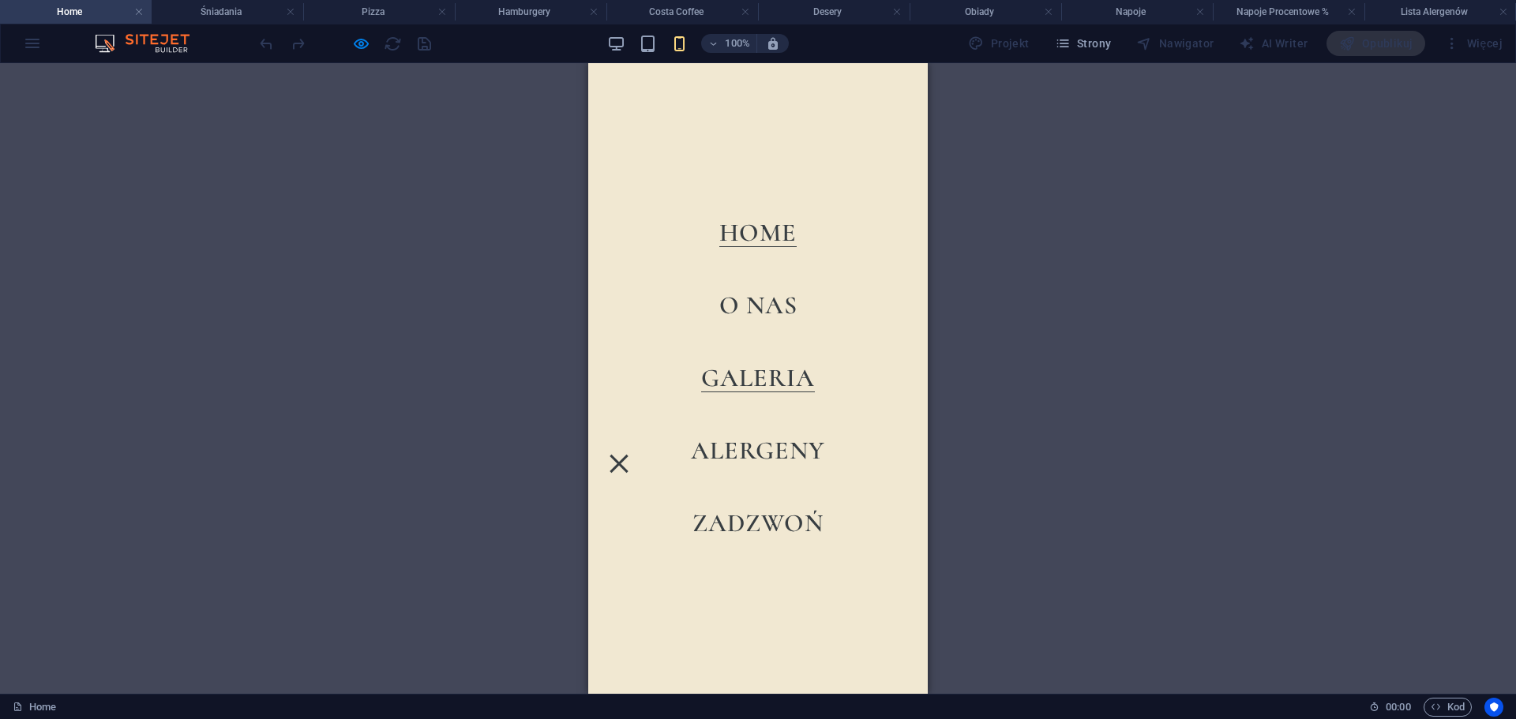
click at [766, 375] on link "Galeria" at bounding box center [758, 379] width 114 height 27
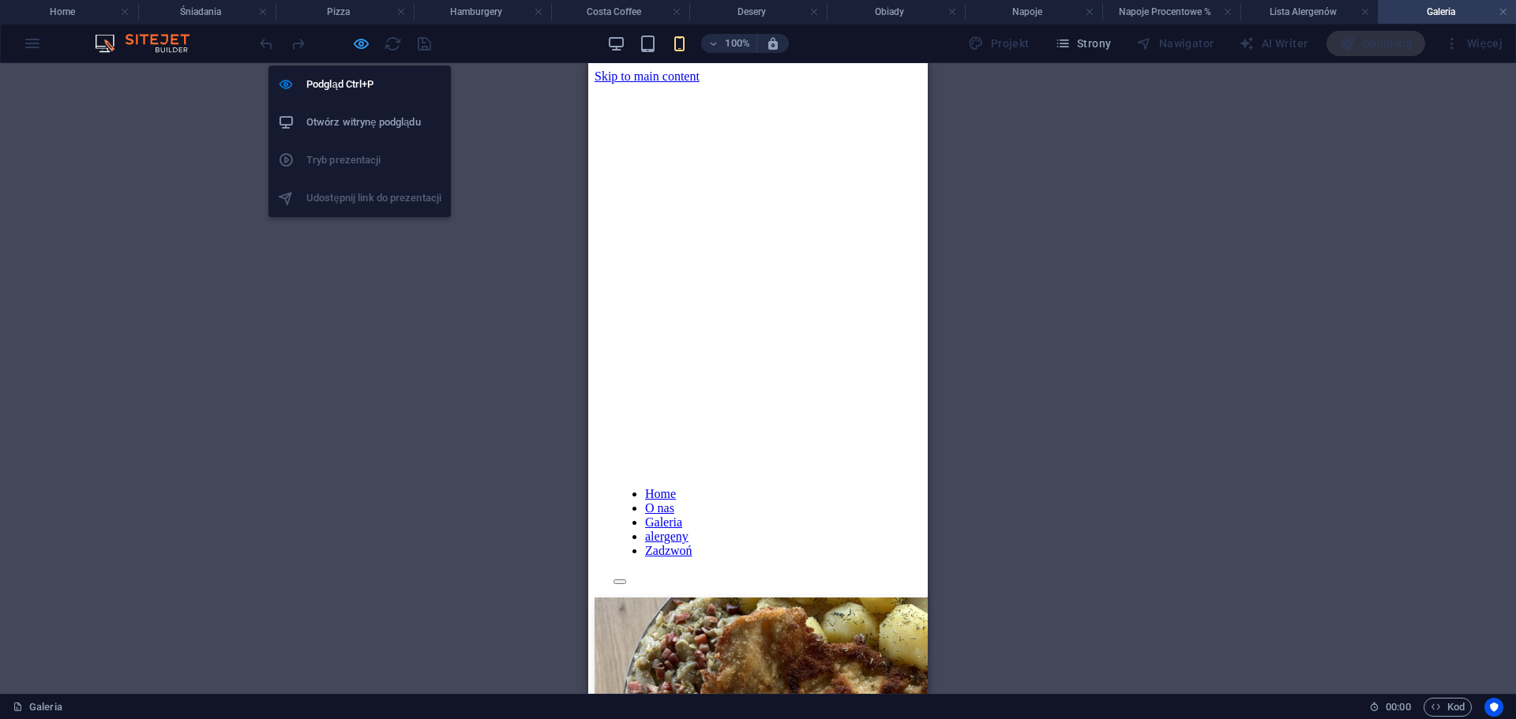
click at [363, 45] on icon "button" at bounding box center [361, 44] width 18 height 18
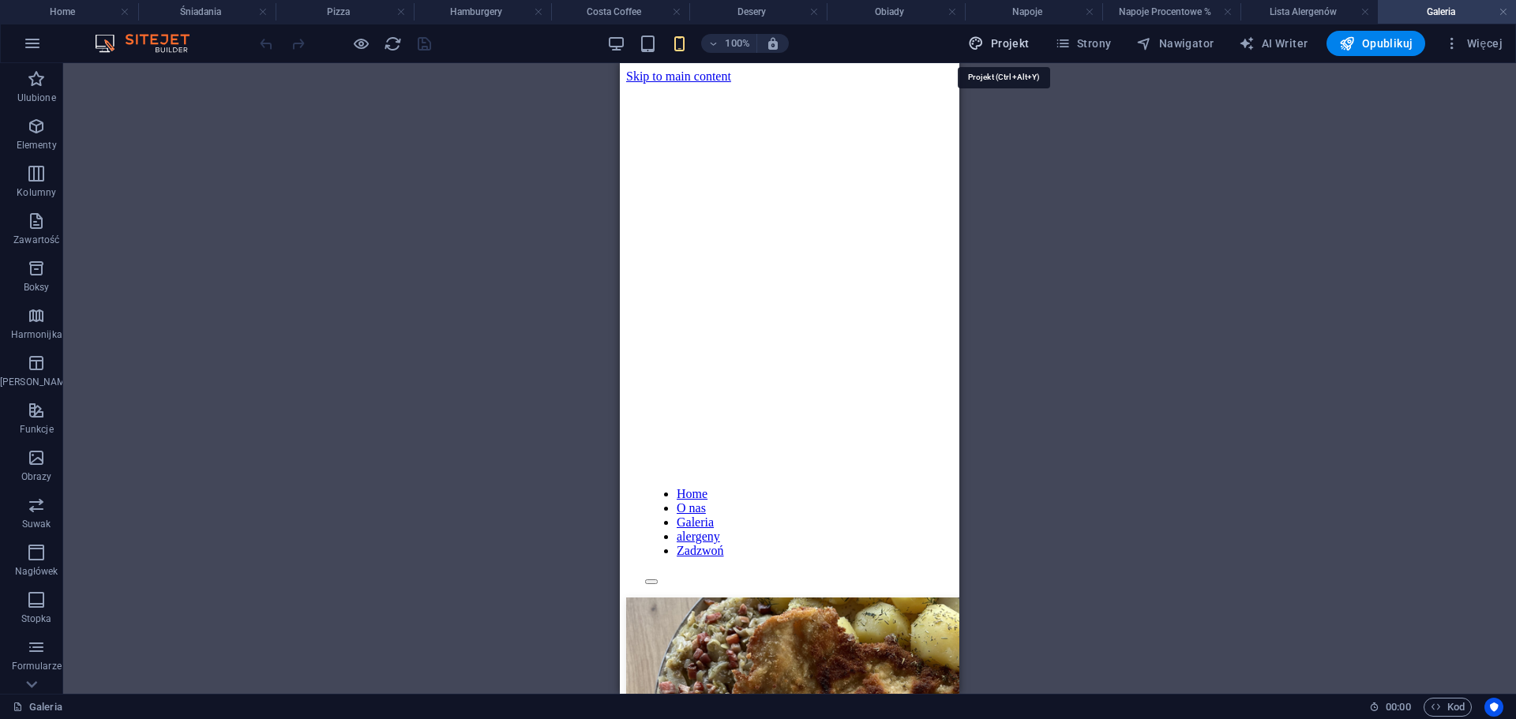
click at [1016, 53] on button "Projekt" at bounding box center [998, 43] width 73 height 25
select select "px"
select select "500"
select select "px"
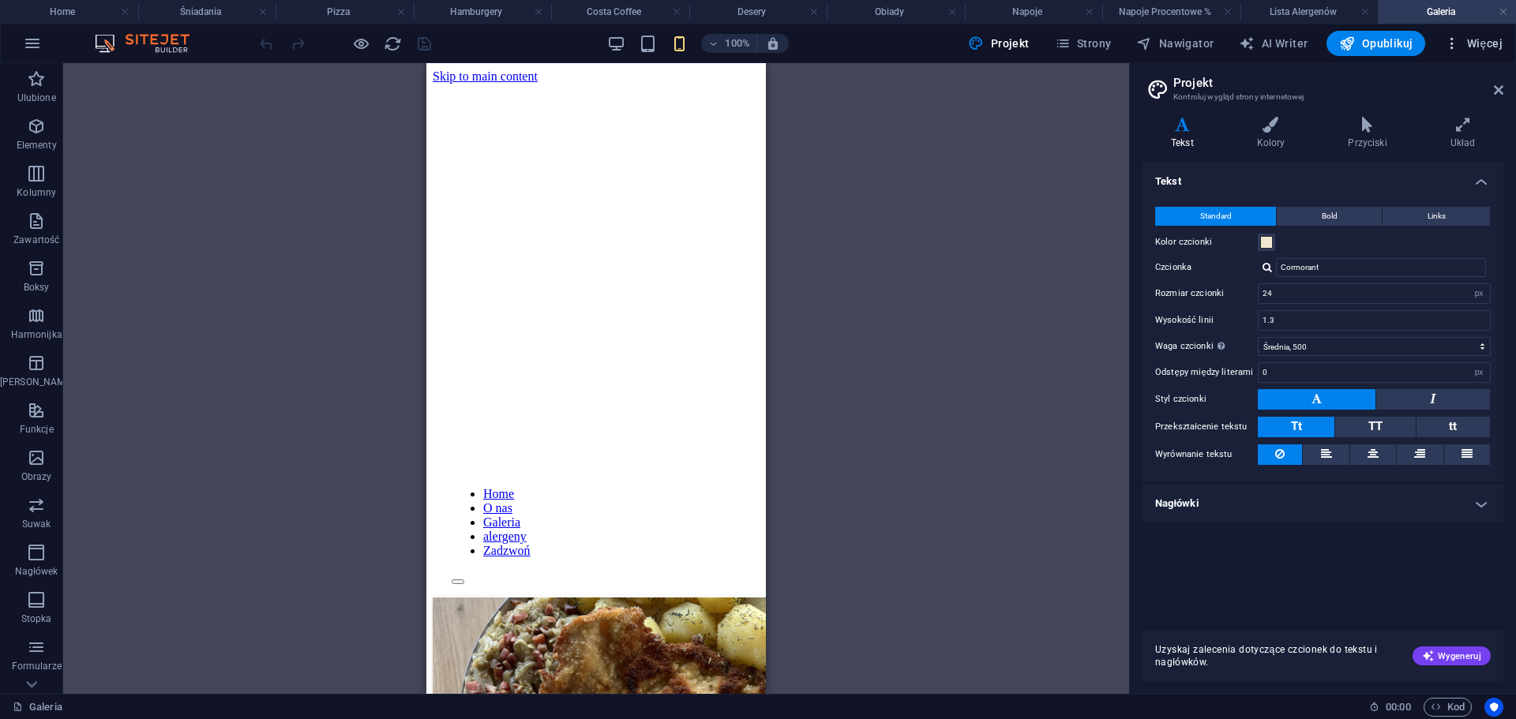
click at [1478, 43] on span "Więcej" at bounding box center [1474, 44] width 58 height 16
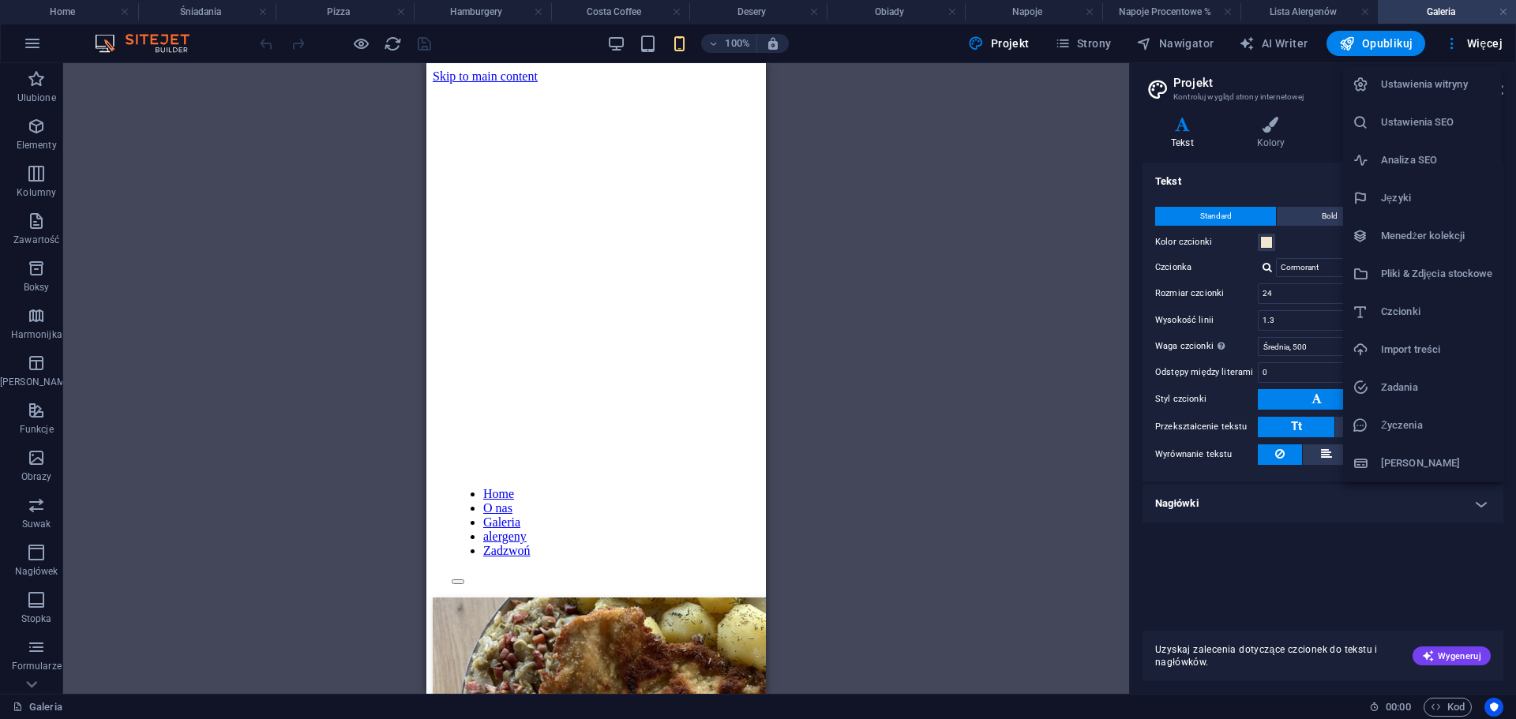
click at [1427, 82] on h6 "Ustawienia witryny" at bounding box center [1436, 84] width 111 height 19
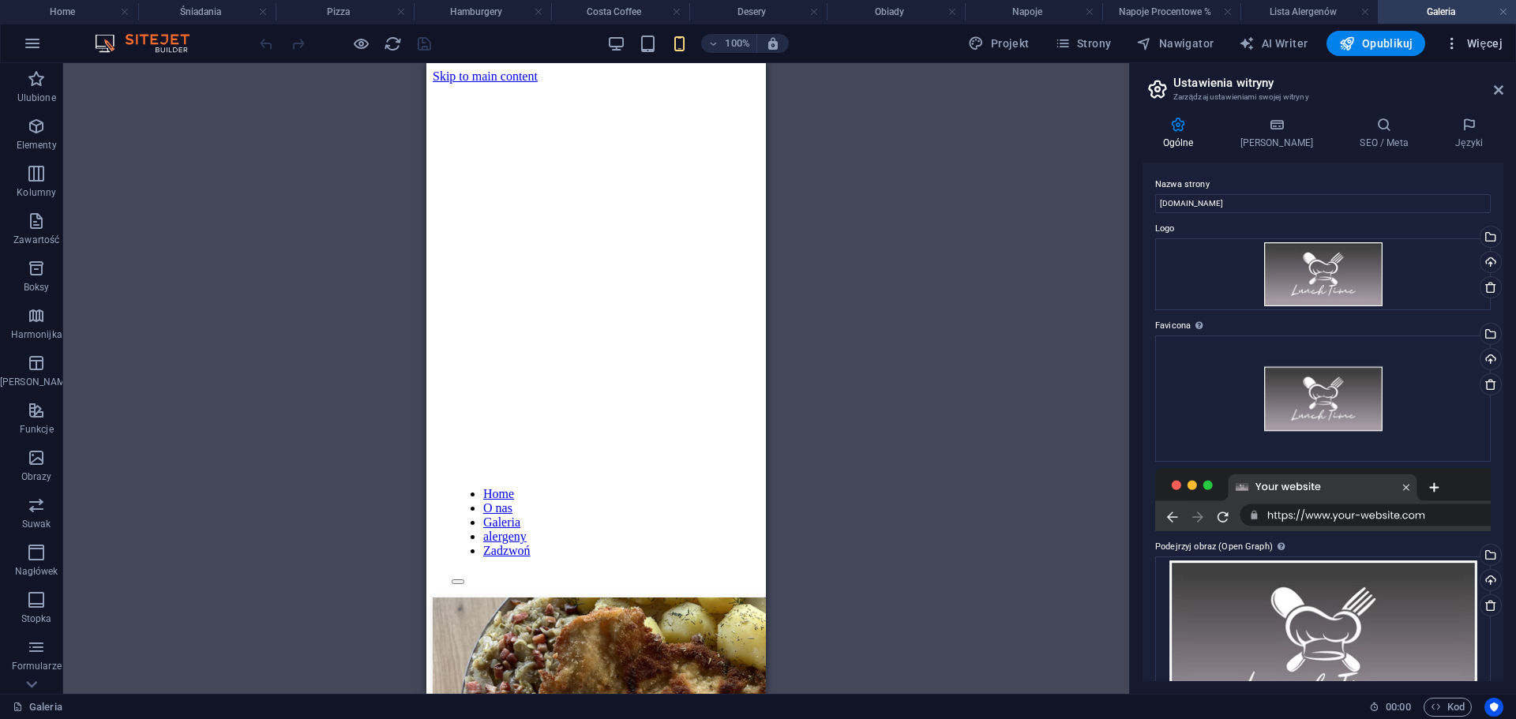
click at [1479, 40] on span "Więcej" at bounding box center [1474, 44] width 58 height 16
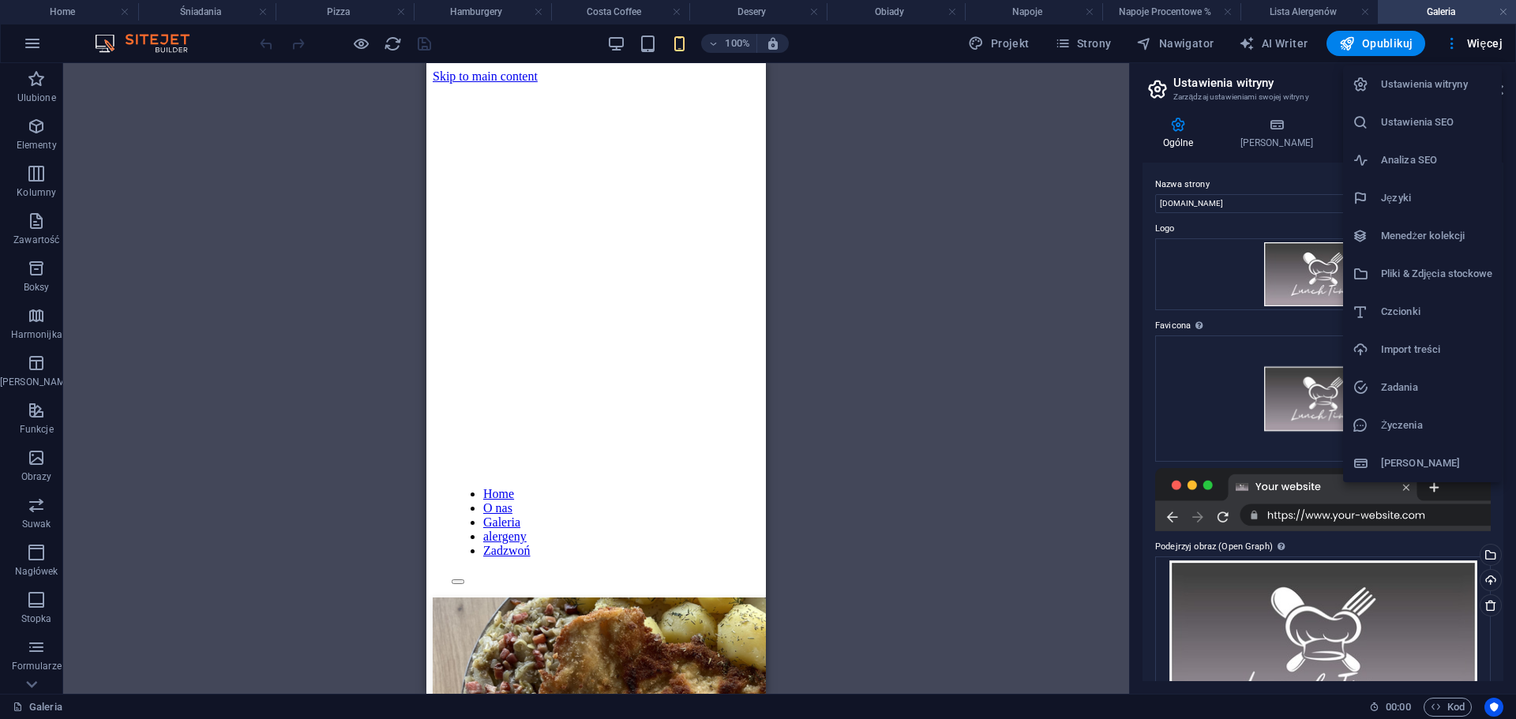
click at [1191, 44] on div at bounding box center [758, 359] width 1516 height 719
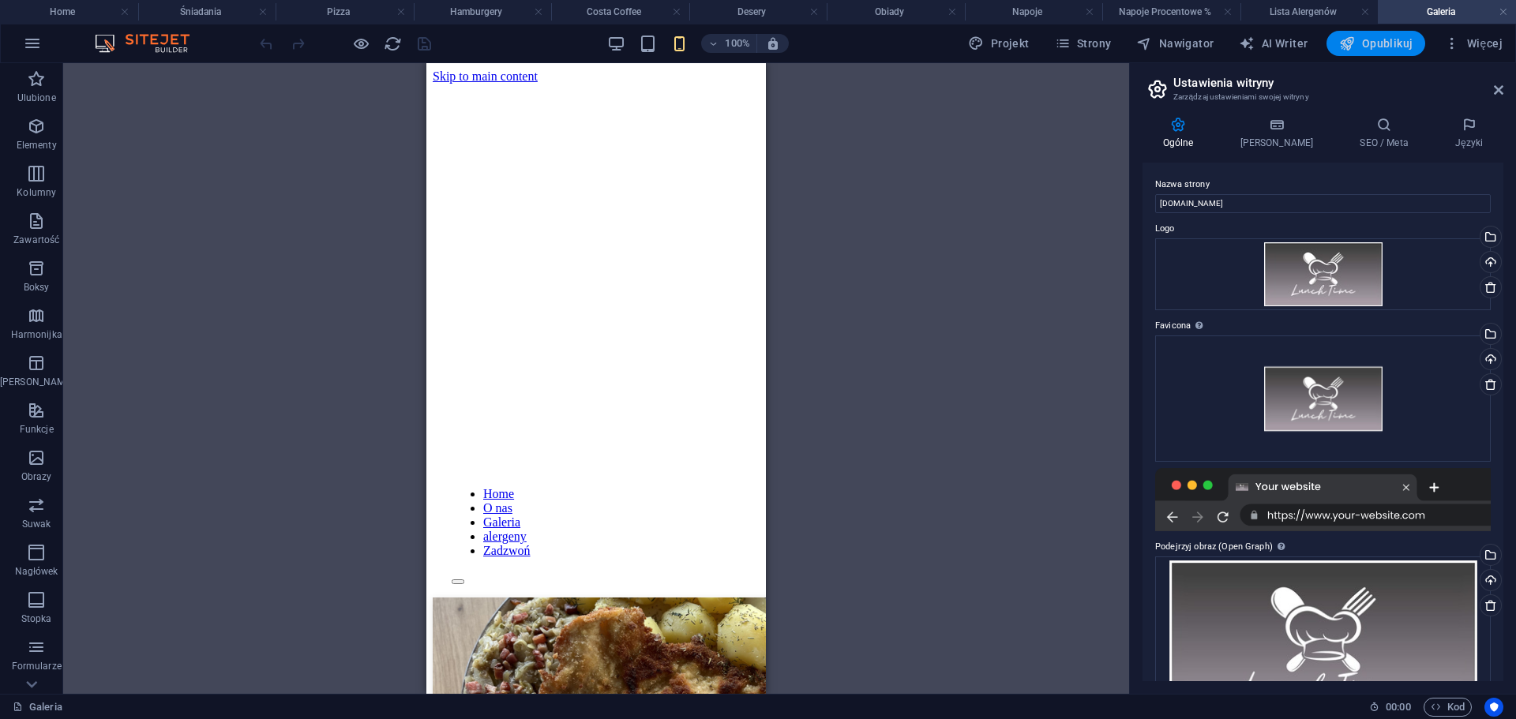
click at [1359, 41] on span "Opublikuj" at bounding box center [1375, 44] width 73 height 16
